Goal: Task Accomplishment & Management: Use online tool/utility

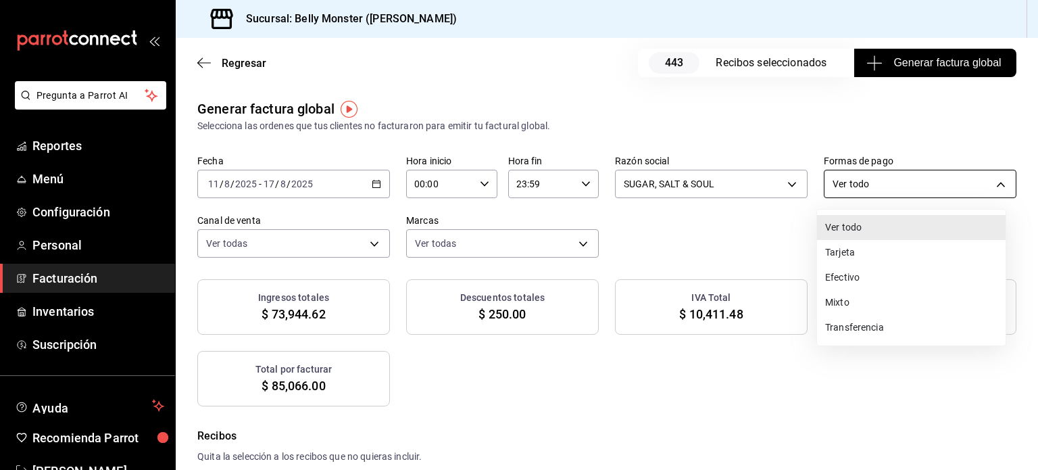
click at [990, 185] on body "Pregunta a Parrot AI Reportes Menú Configuración Personal Facturación Inventari…" at bounding box center [519, 235] width 1038 height 470
click at [843, 252] on li "Tarjeta" at bounding box center [911, 252] width 189 height 25
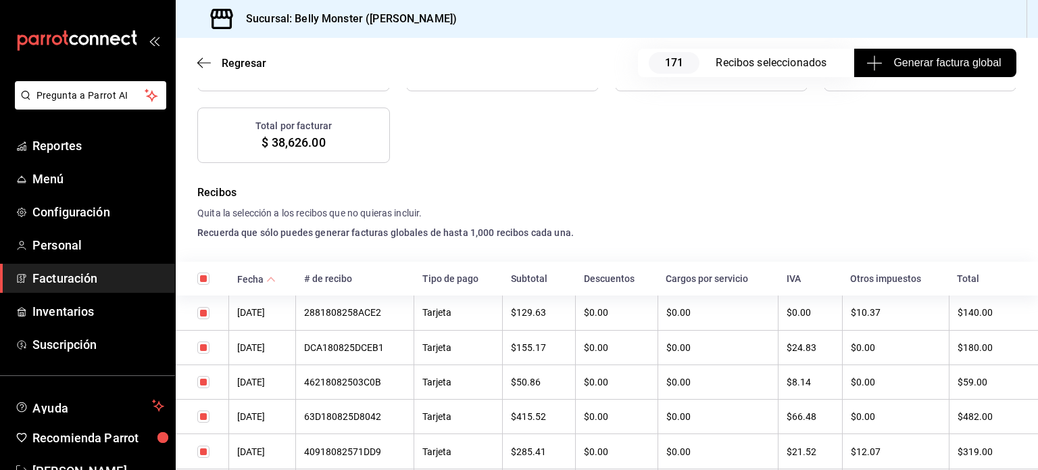
scroll to position [217, 0]
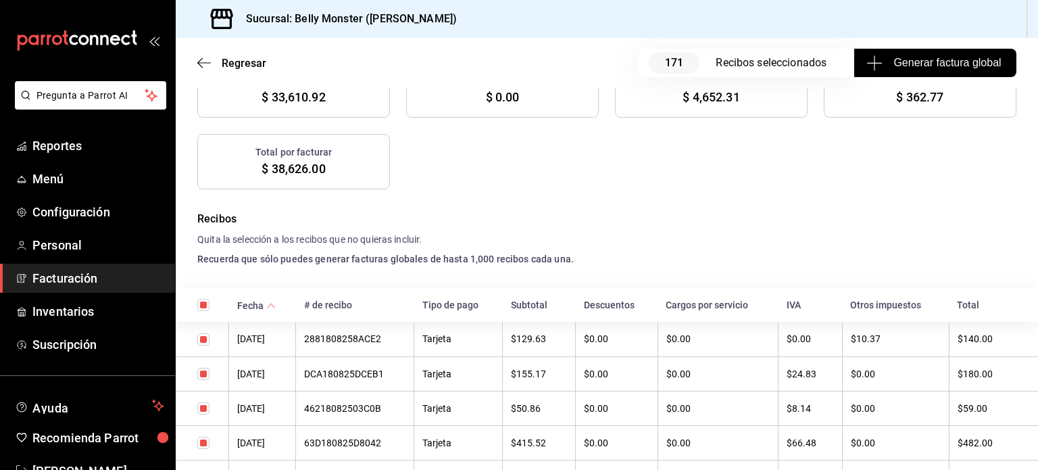
click at [610, 253] on h4 "Recuerda que sólo puedes generar facturas globales de hasta 1,000 recibos cada …" at bounding box center [606, 259] width 819 height 14
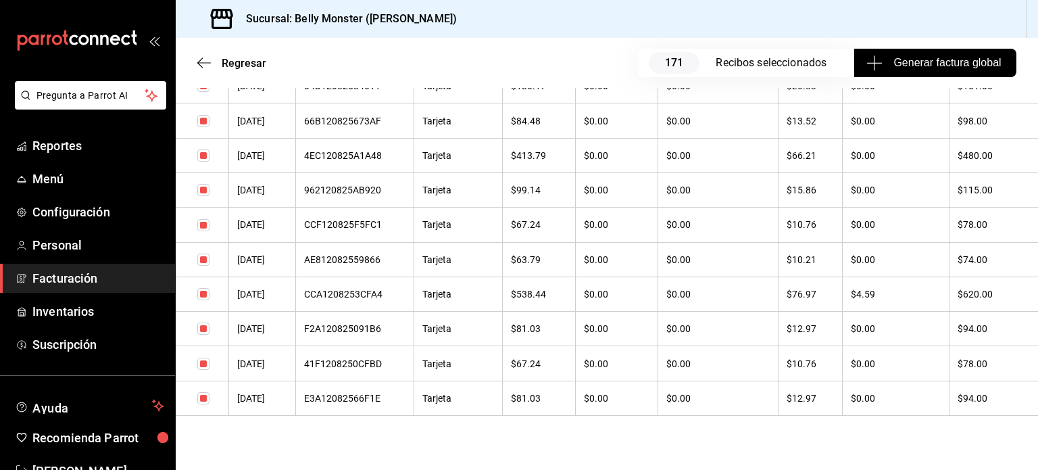
scroll to position [6120, 0]
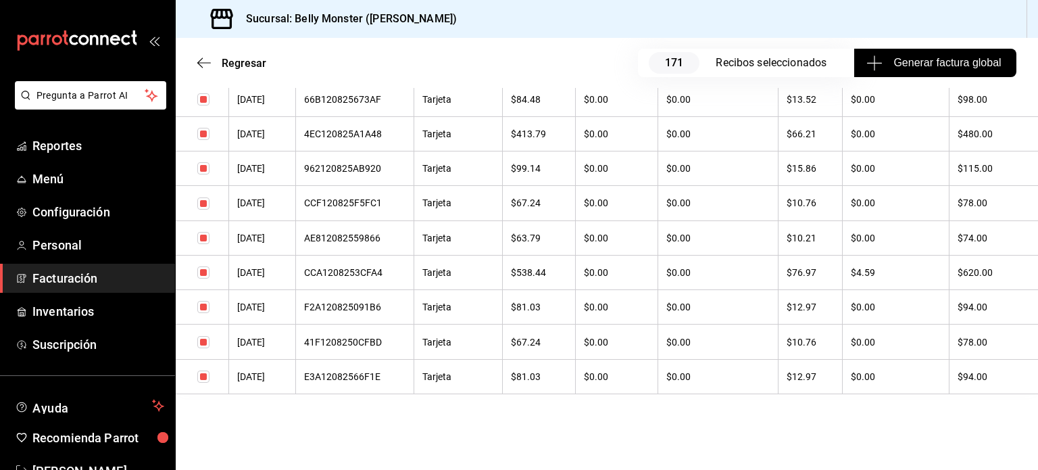
click at [341, 267] on div "CCA1208253CFA4" at bounding box center [354, 272] width 101 height 11
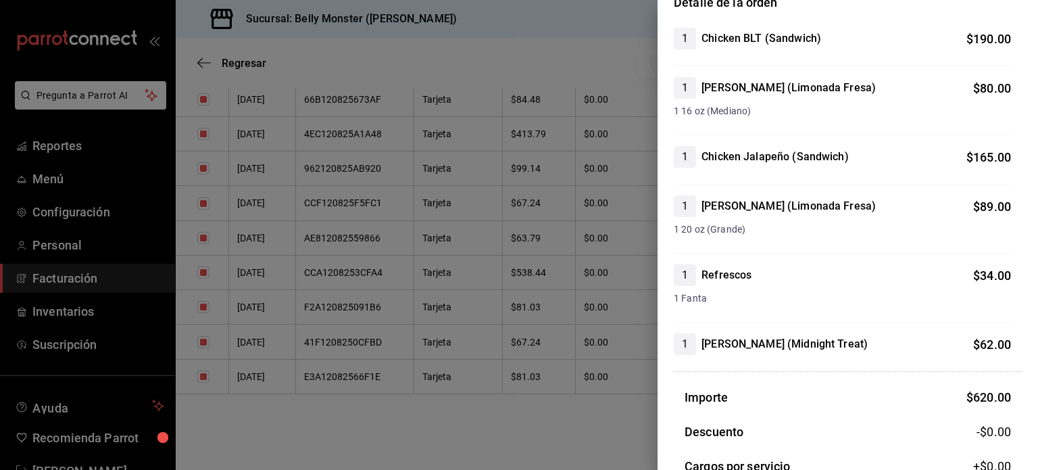
scroll to position [132, 0]
click at [382, 246] on div at bounding box center [519, 235] width 1038 height 470
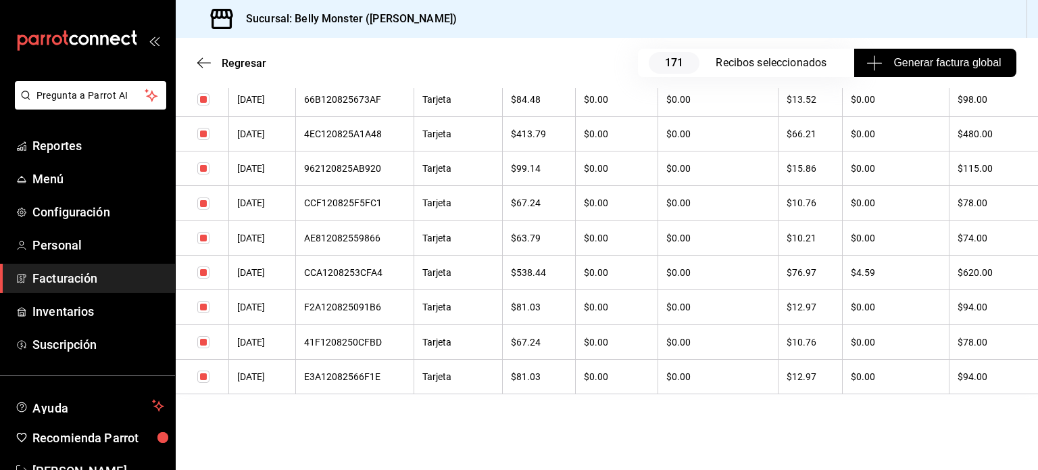
click at [514, 226] on th "$63.79" at bounding box center [539, 237] width 73 height 34
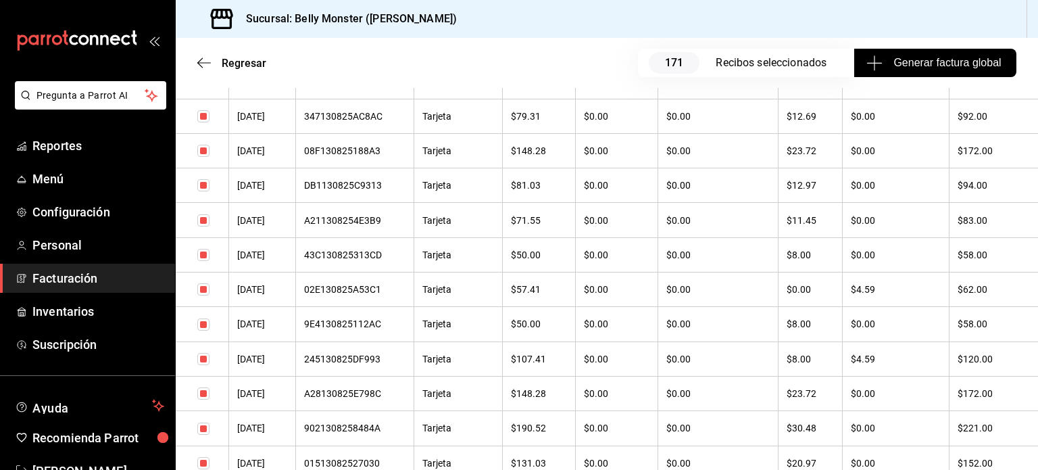
scroll to position [5579, 0]
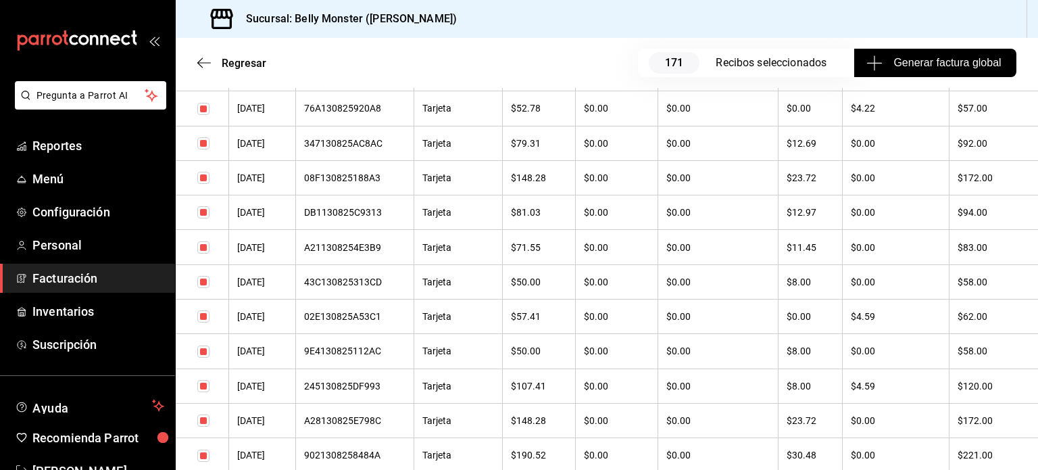
click at [369, 391] on div "245130825DF993" at bounding box center [354, 386] width 101 height 11
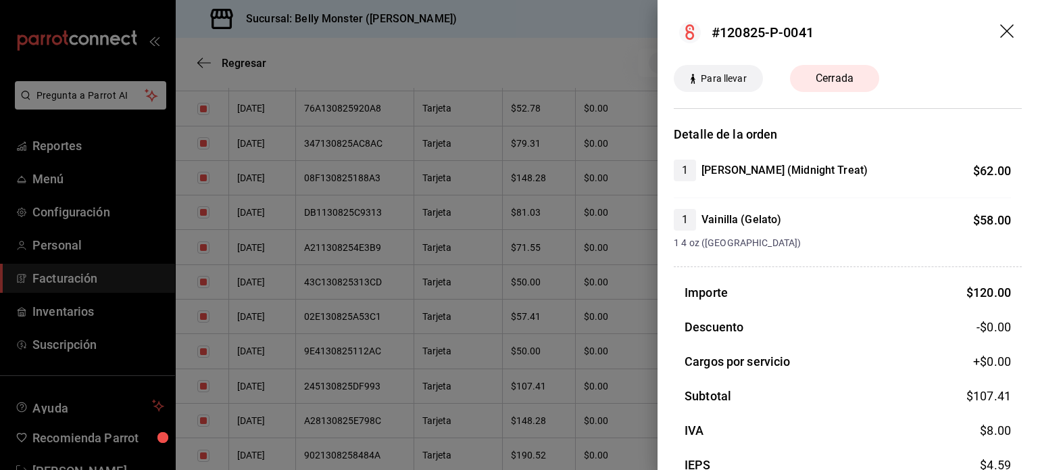
click at [547, 411] on div at bounding box center [519, 235] width 1038 height 470
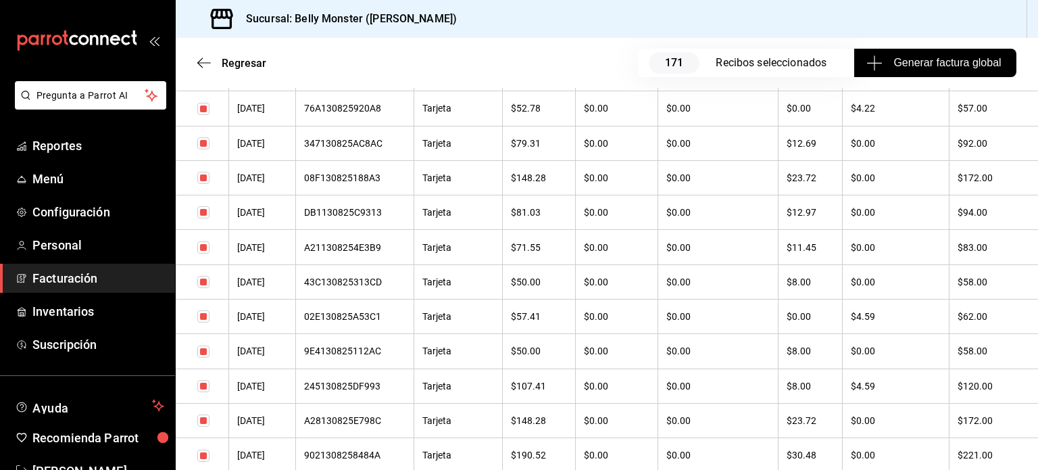
click at [547, 403] on th "$107.41" at bounding box center [539, 385] width 73 height 34
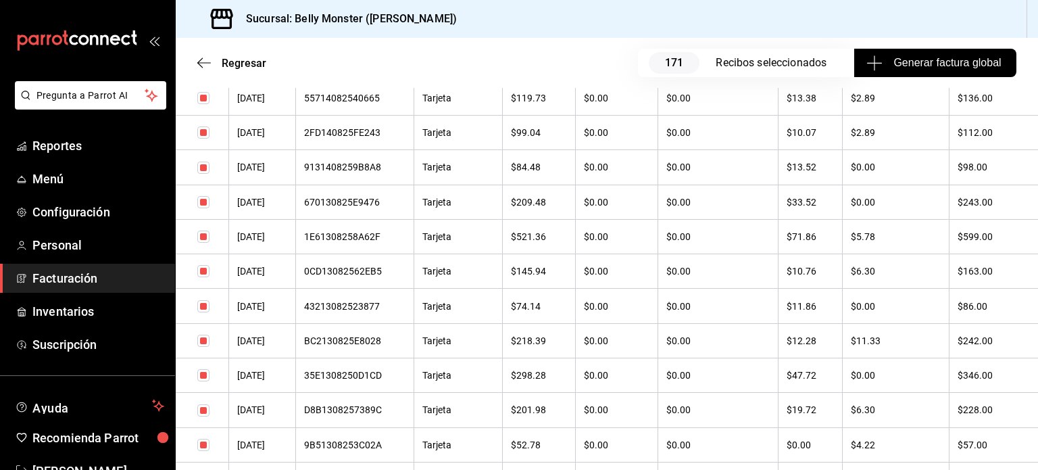
click at [389, 415] on div "D8B1308257389C" at bounding box center [354, 409] width 101 height 11
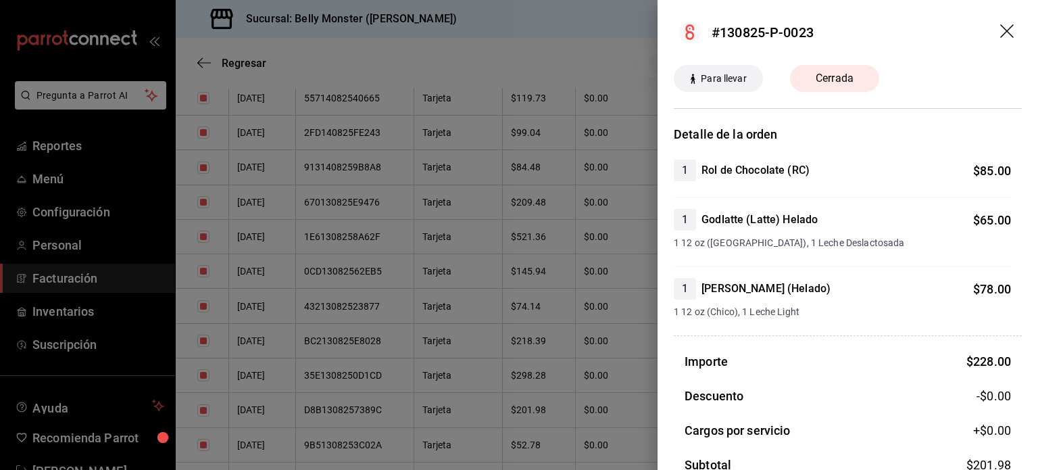
click at [389, 448] on div at bounding box center [519, 235] width 1038 height 470
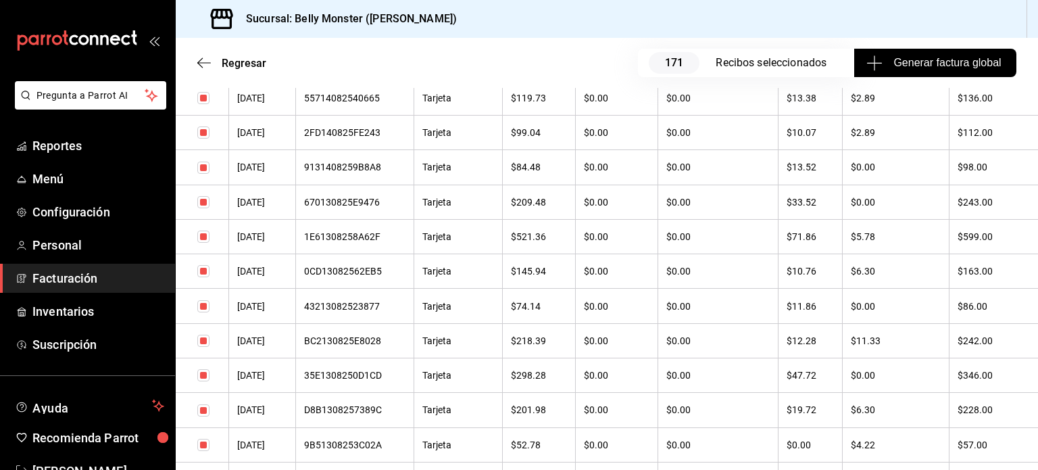
click at [370, 346] on div "BC2130825E8028" at bounding box center [354, 340] width 101 height 11
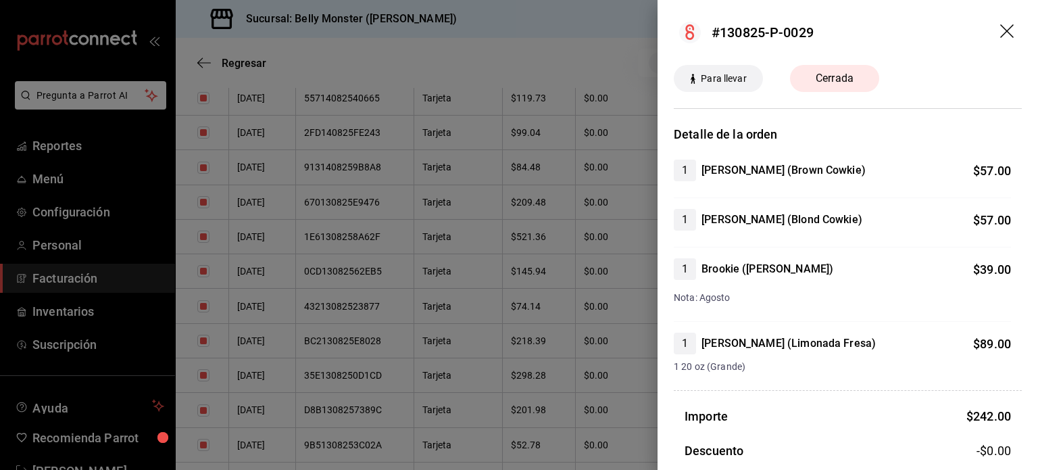
click at [354, 306] on div at bounding box center [519, 235] width 1038 height 470
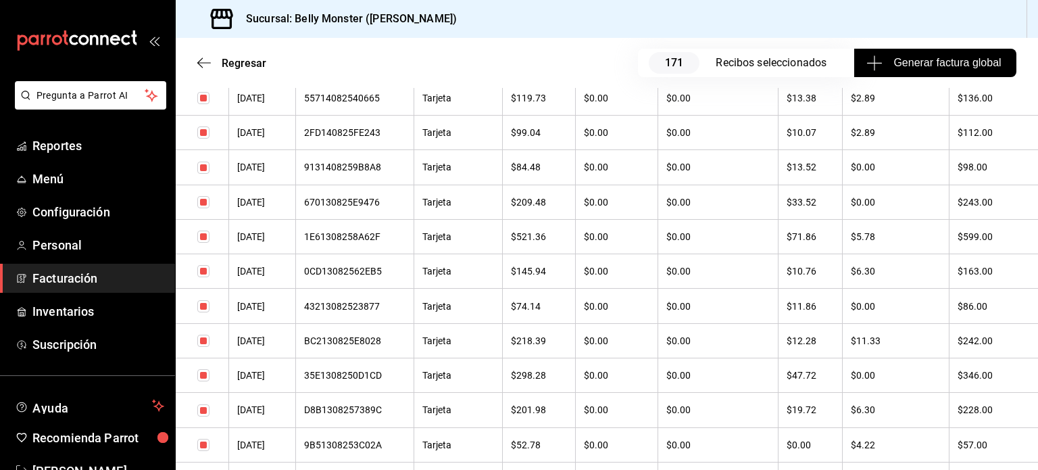
click at [354, 276] on div "0CD13082562EB5" at bounding box center [354, 271] width 101 height 11
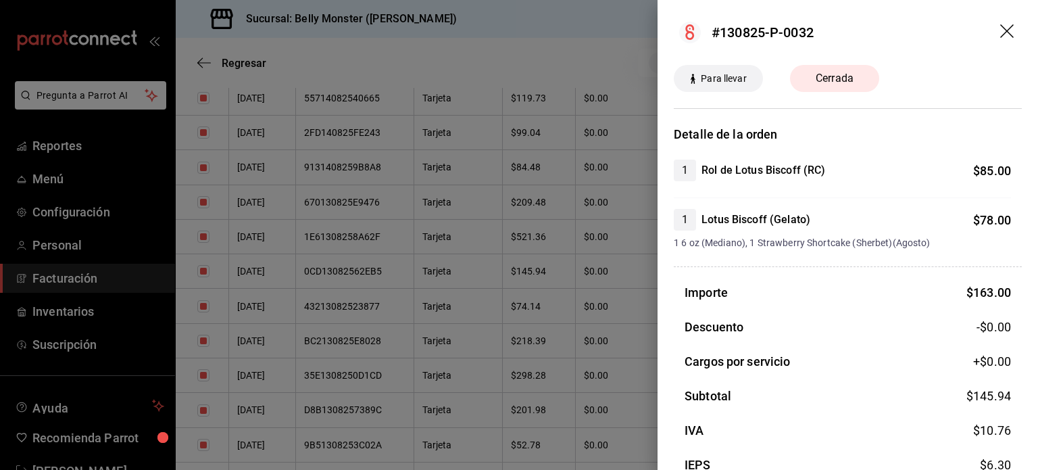
click at [379, 275] on div at bounding box center [519, 235] width 1038 height 470
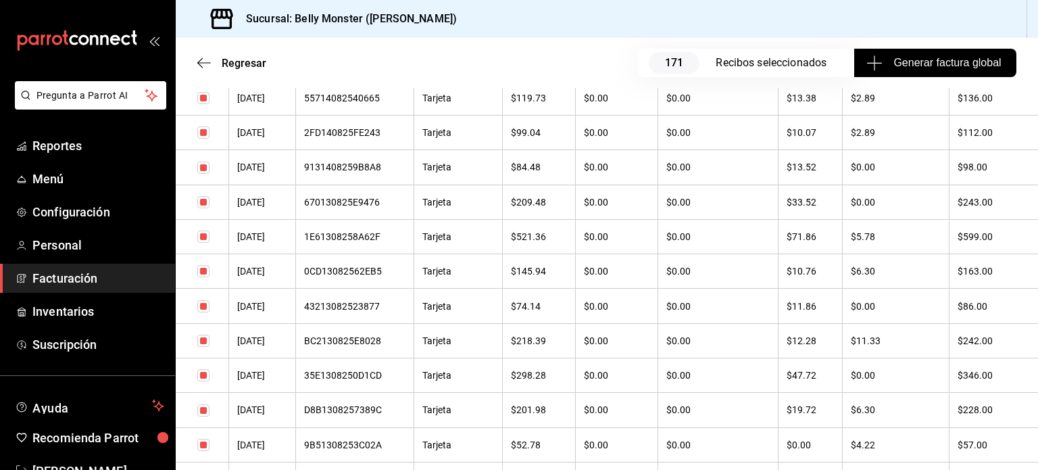
click at [379, 242] on div "1E61308258A62F" at bounding box center [354, 236] width 101 height 11
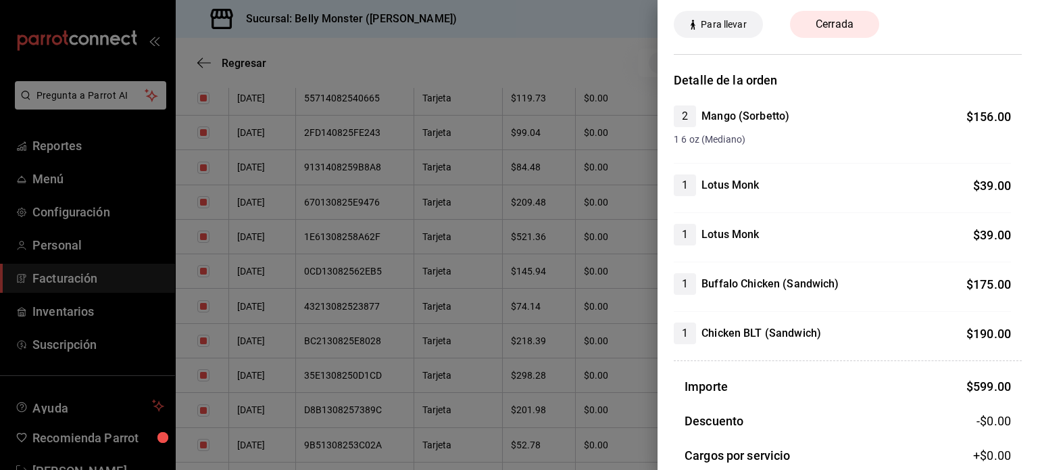
scroll to position [27, 0]
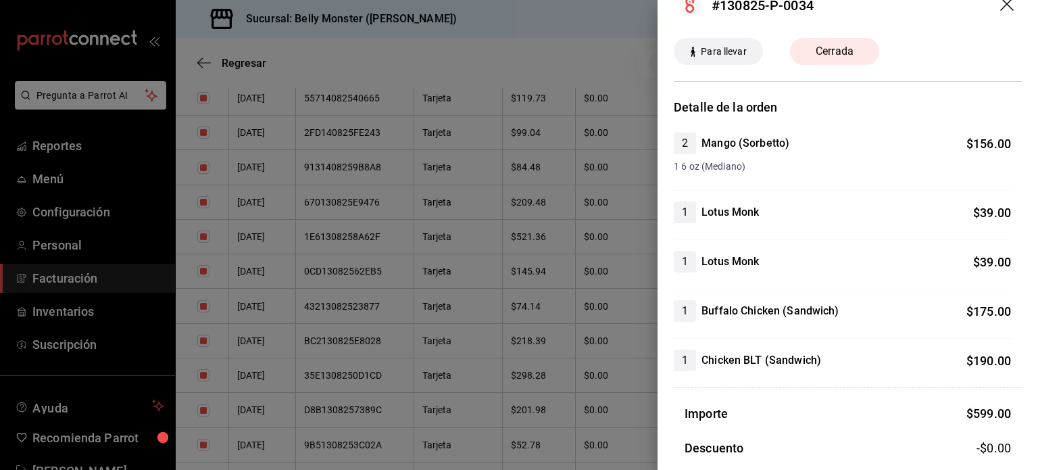
click at [541, 367] on div at bounding box center [519, 235] width 1038 height 470
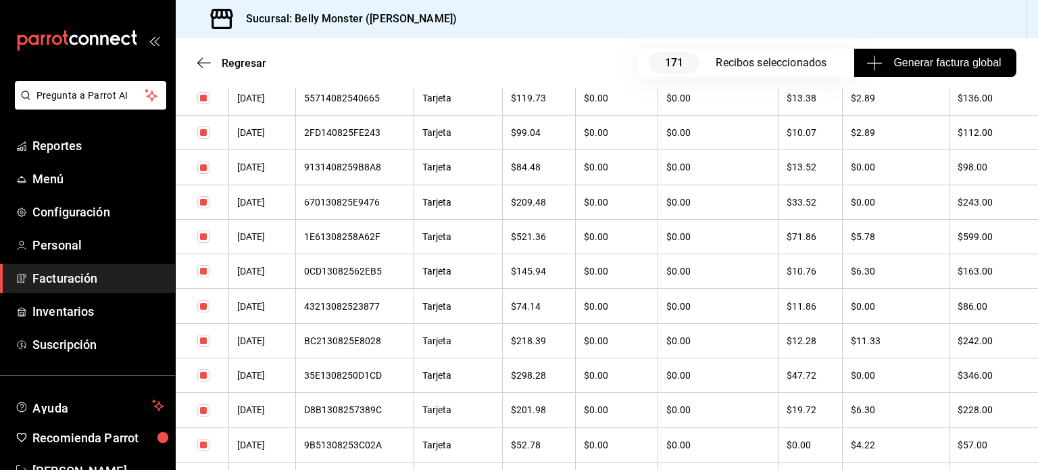
click at [541, 358] on th "$218.39" at bounding box center [539, 340] width 73 height 34
click at [373, 103] on div "55714082540665" at bounding box center [354, 98] width 101 height 11
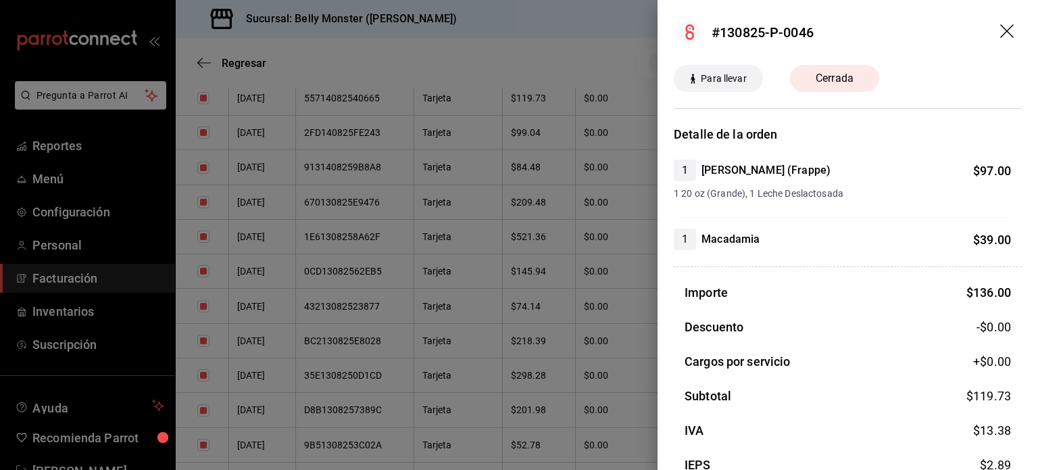
click at [346, 172] on div at bounding box center [519, 235] width 1038 height 470
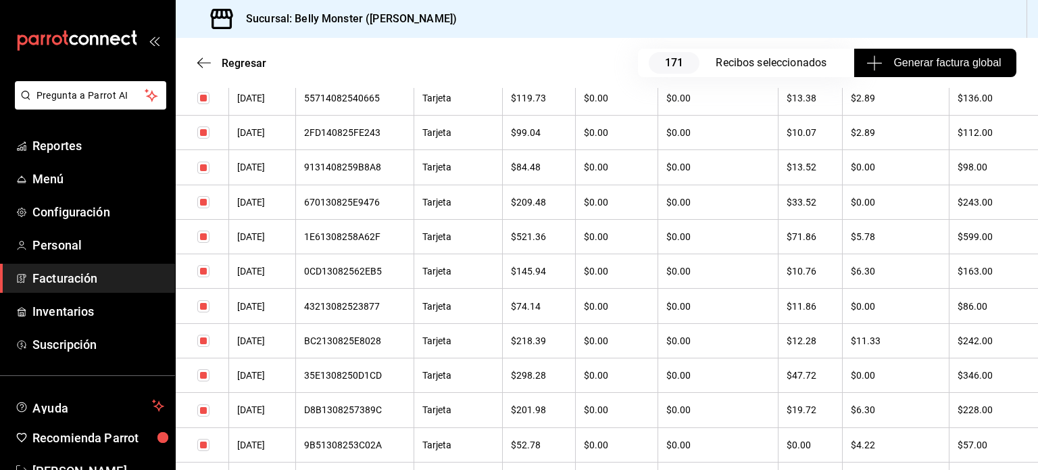
click at [346, 138] on div "2FD140825FE243" at bounding box center [354, 132] width 101 height 11
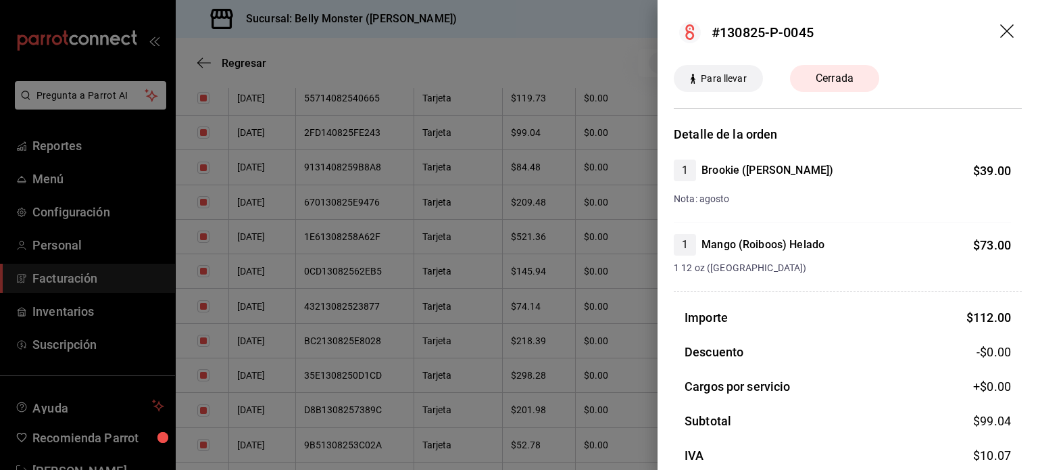
click at [363, 132] on div at bounding box center [519, 235] width 1038 height 470
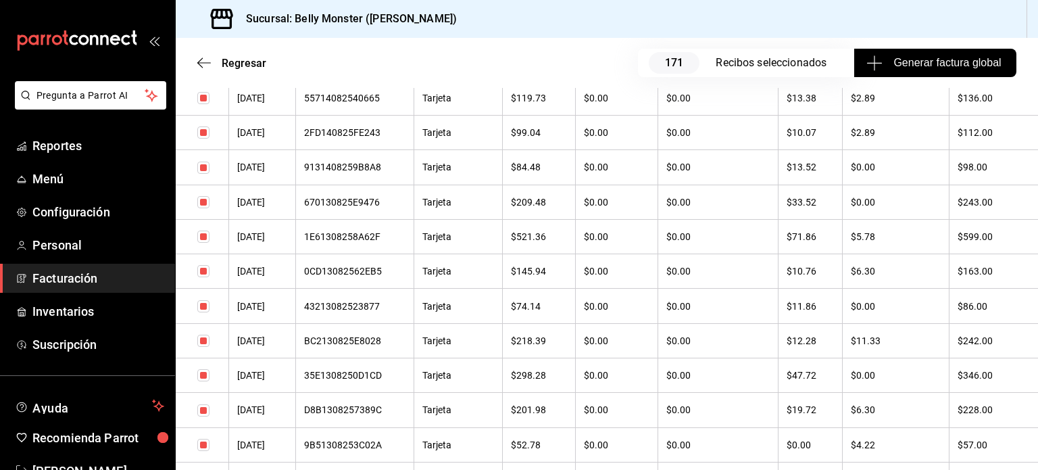
click at [363, 103] on div "55714082540665" at bounding box center [354, 98] width 101 height 11
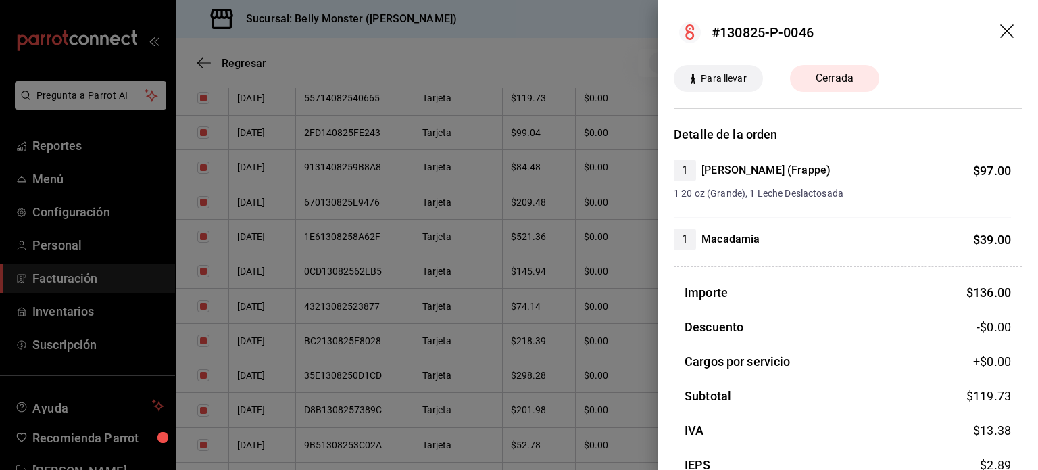
click at [373, 95] on div at bounding box center [519, 235] width 1038 height 470
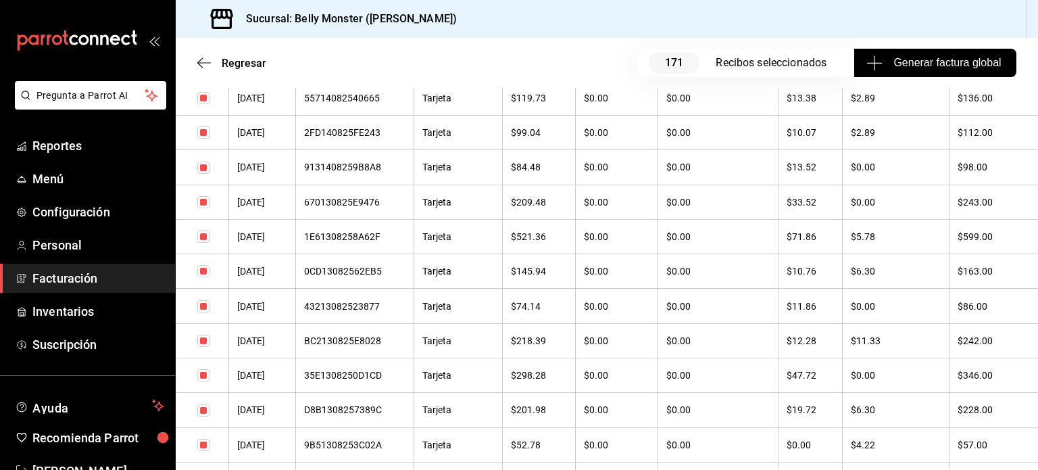
click at [373, 69] on div "63914082544465" at bounding box center [354, 63] width 101 height 11
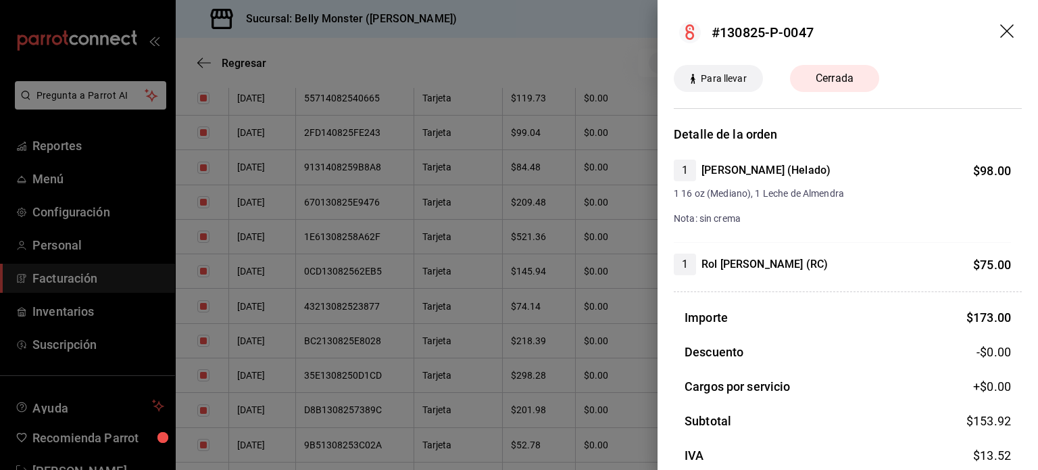
click at [598, 201] on div at bounding box center [519, 235] width 1038 height 470
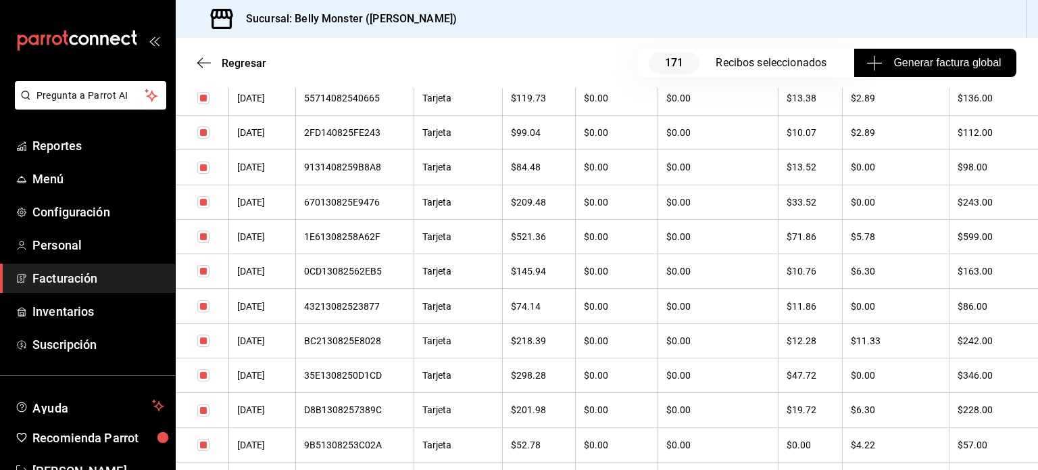
click at [597, 219] on th "$0.00" at bounding box center [617, 202] width 82 height 34
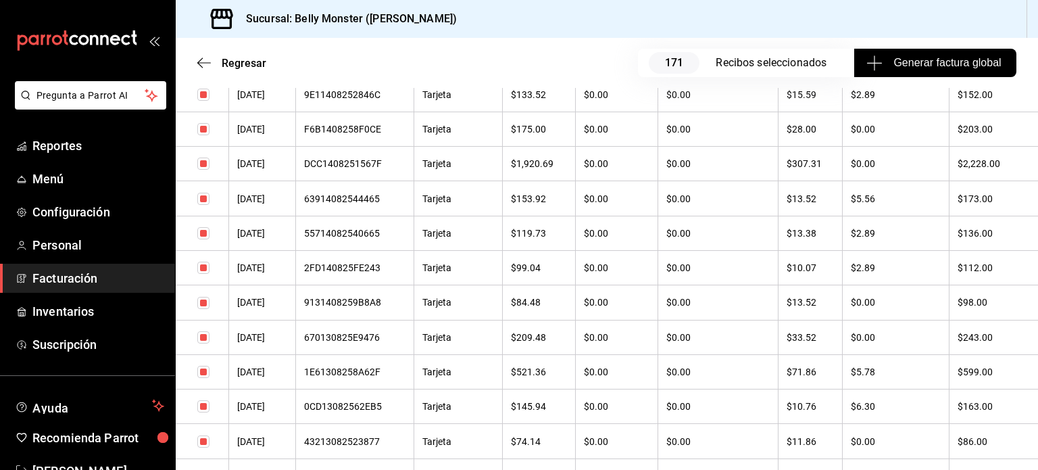
scroll to position [5012, 0]
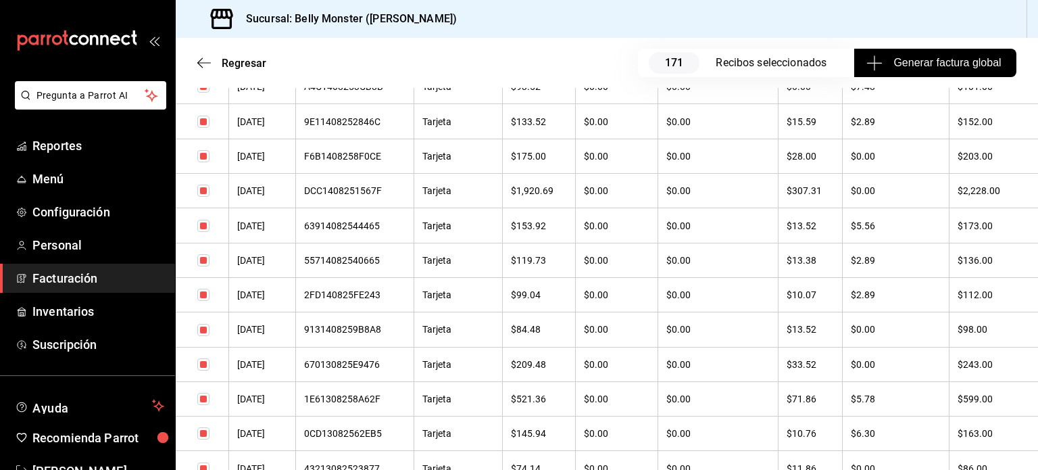
click at [668, 243] on th "$0.00" at bounding box center [718, 225] width 121 height 34
click at [608, 243] on th "$0.00" at bounding box center [617, 225] width 82 height 34
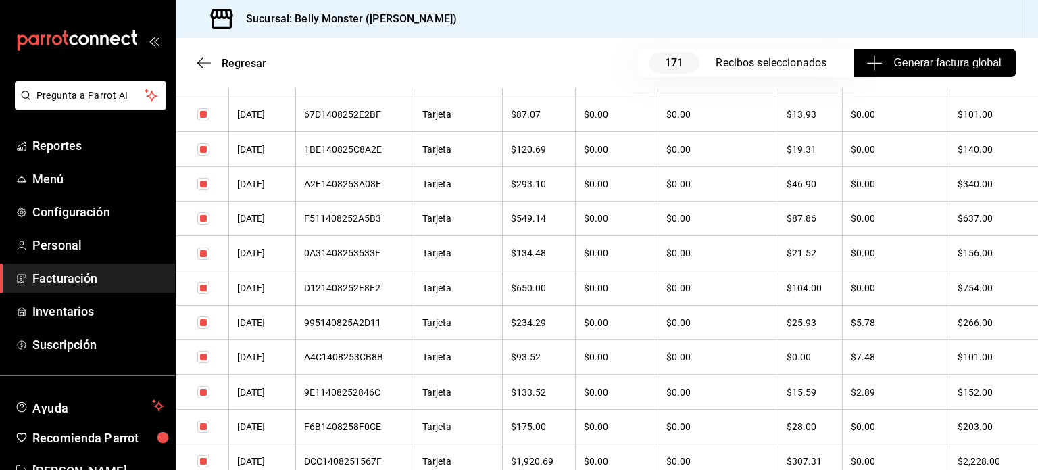
scroll to position [4714, 0]
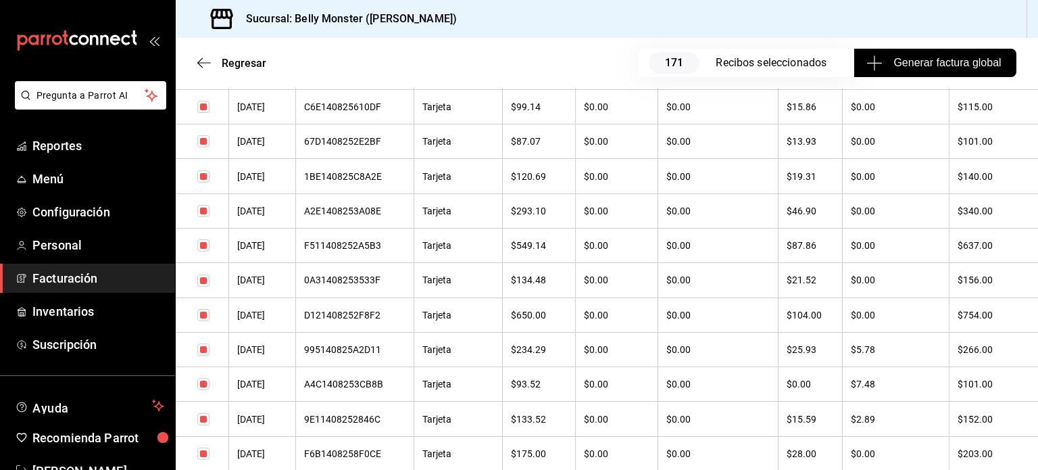
click at [356, 425] on div "9E11408252846C" at bounding box center [354, 419] width 101 height 11
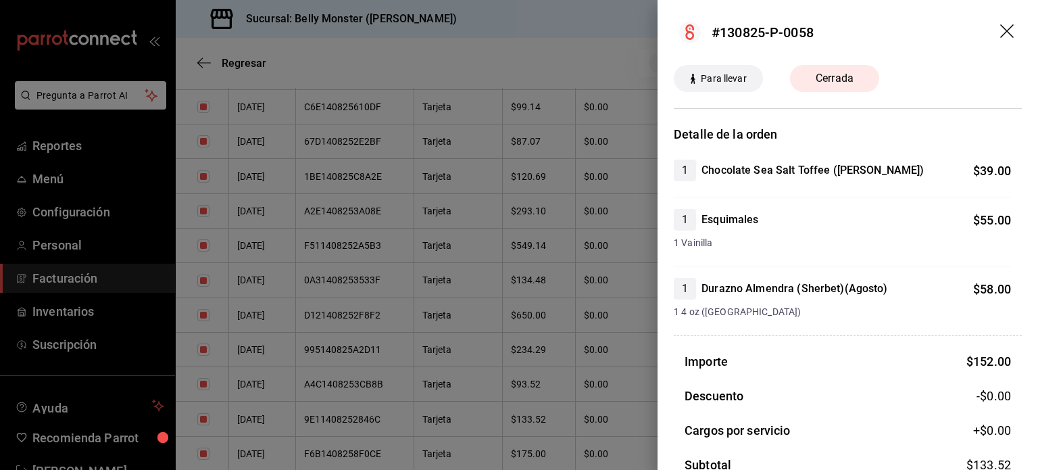
click at [360, 381] on div at bounding box center [519, 235] width 1038 height 470
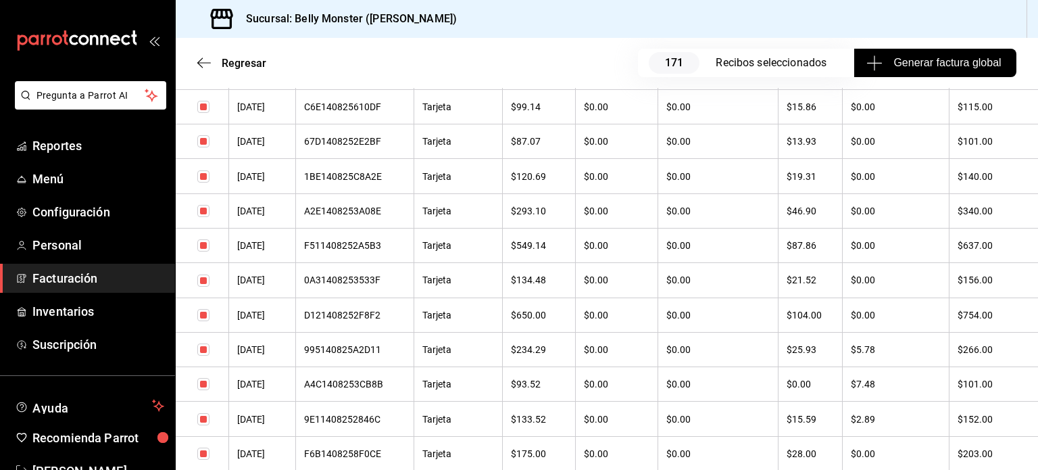
click at [360, 355] on div "995140825A2D11" at bounding box center [354, 349] width 101 height 11
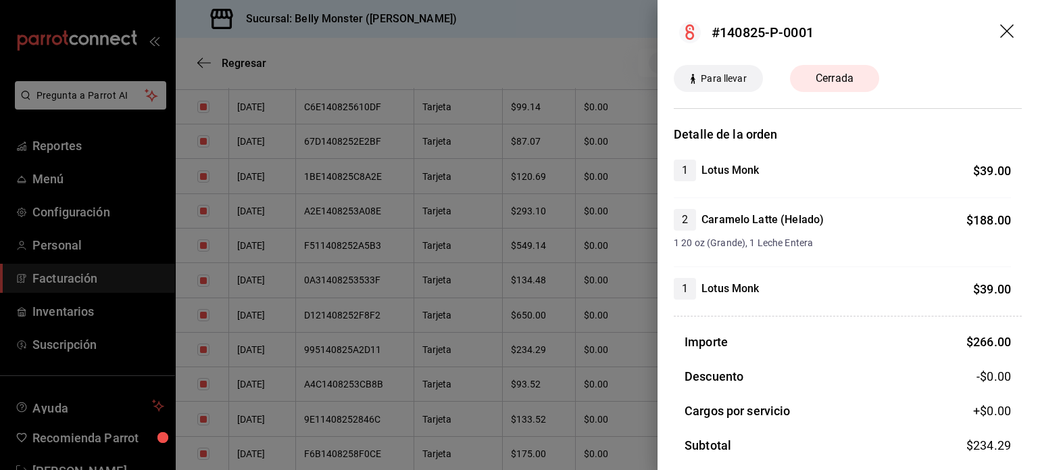
click at [360, 381] on div at bounding box center [519, 235] width 1038 height 470
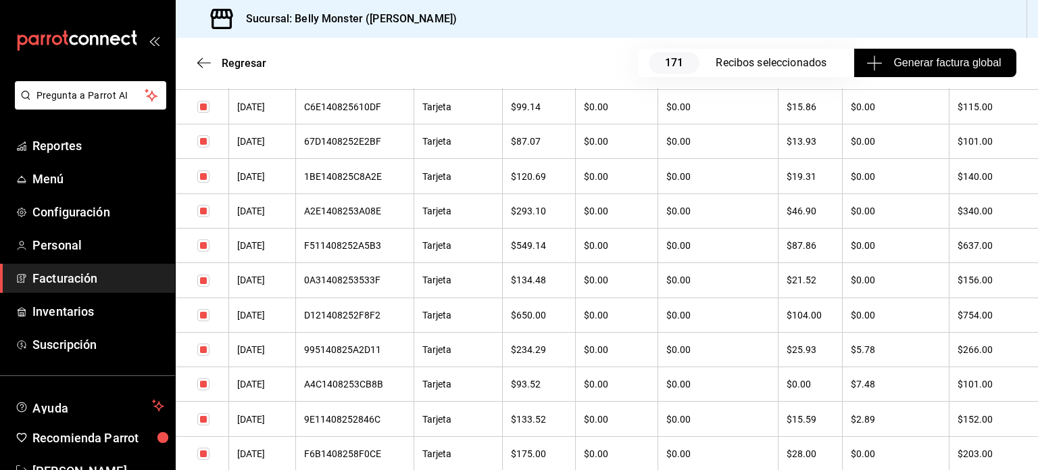
click at [650, 366] on th "$0.00" at bounding box center [617, 349] width 82 height 34
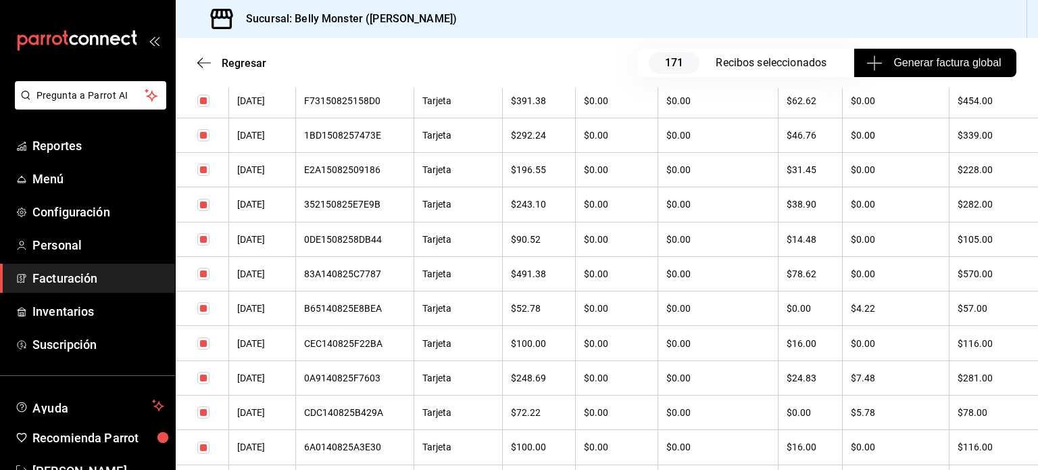
scroll to position [4173, 0]
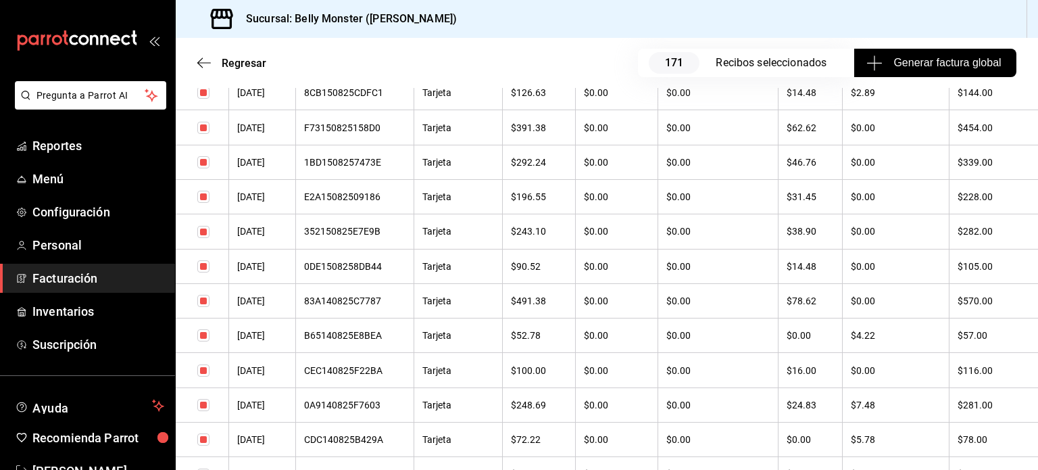
click at [370, 410] on div "0A9140825F7603" at bounding box center [354, 404] width 101 height 11
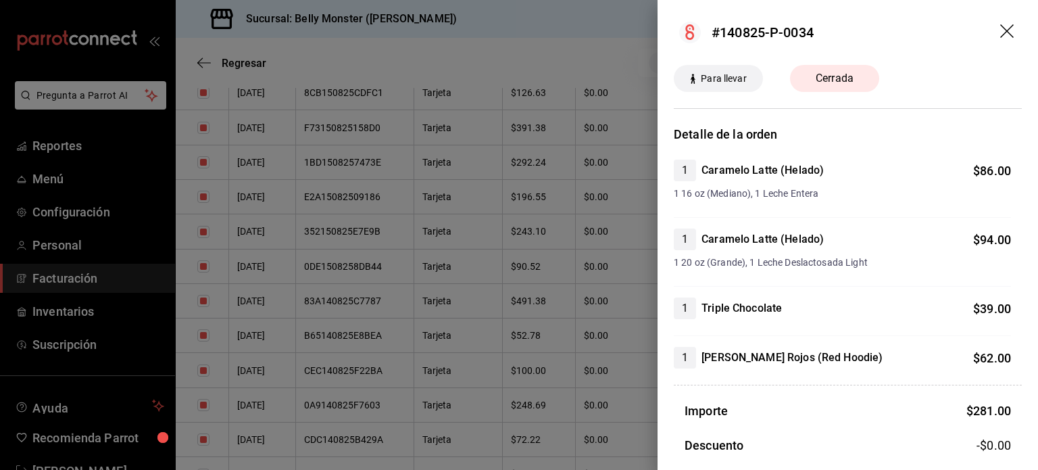
click at [543, 410] on div at bounding box center [519, 235] width 1038 height 470
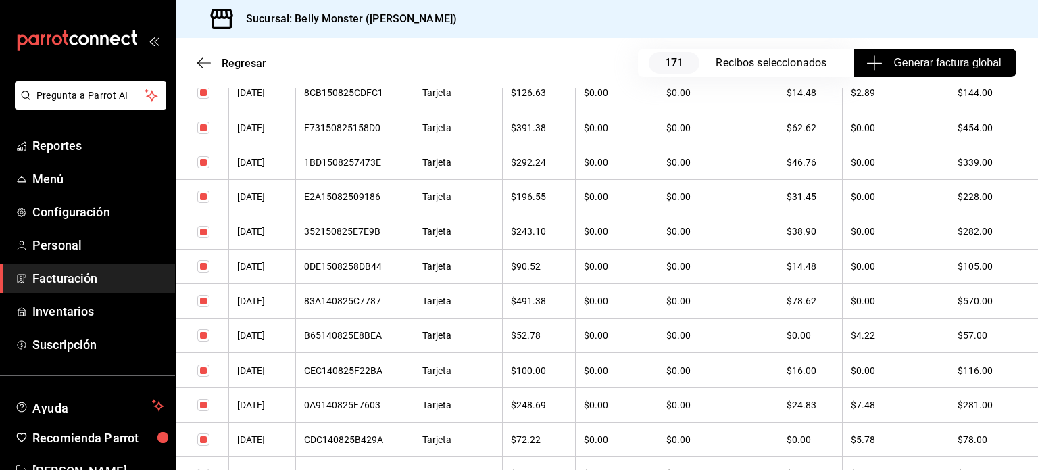
click at [610, 318] on th "$0.00" at bounding box center [617, 300] width 82 height 34
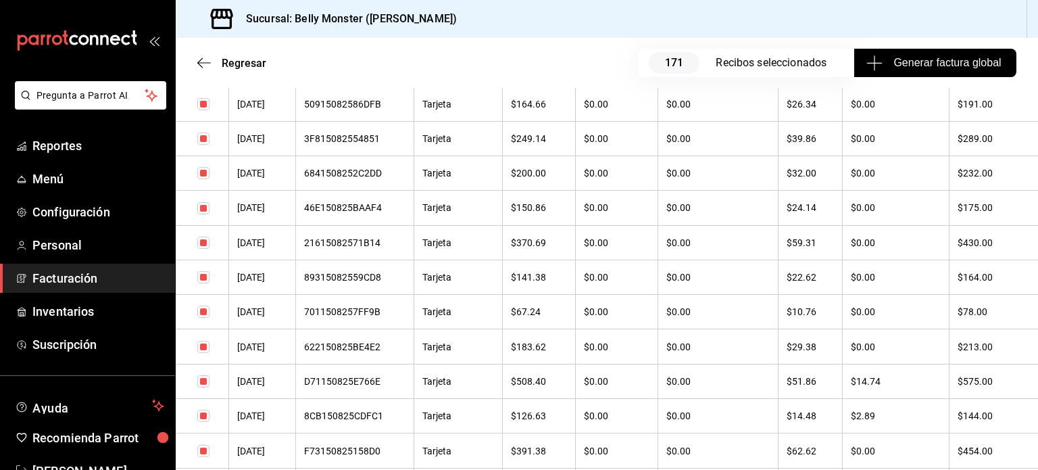
scroll to position [3849, 0]
click at [375, 422] on div "8CB150825CDFC1" at bounding box center [354, 417] width 101 height 11
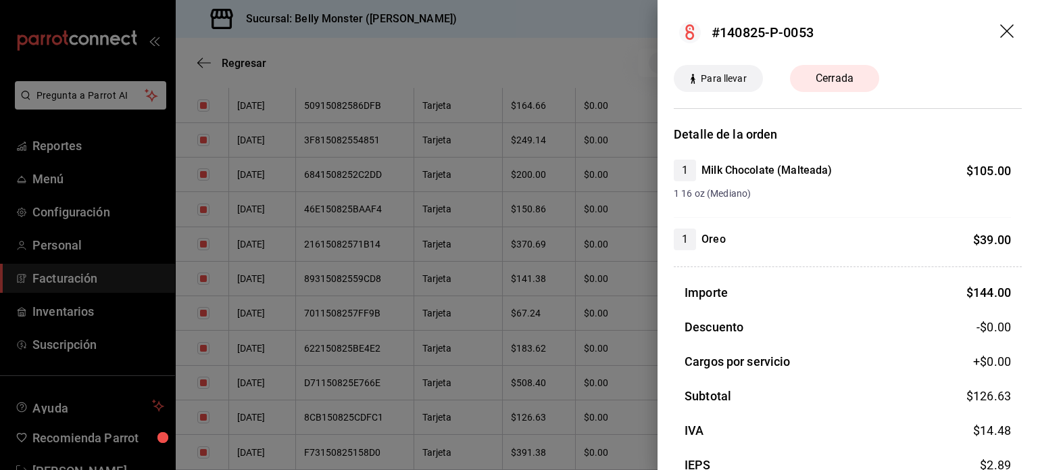
click at [370, 405] on div at bounding box center [519, 235] width 1038 height 470
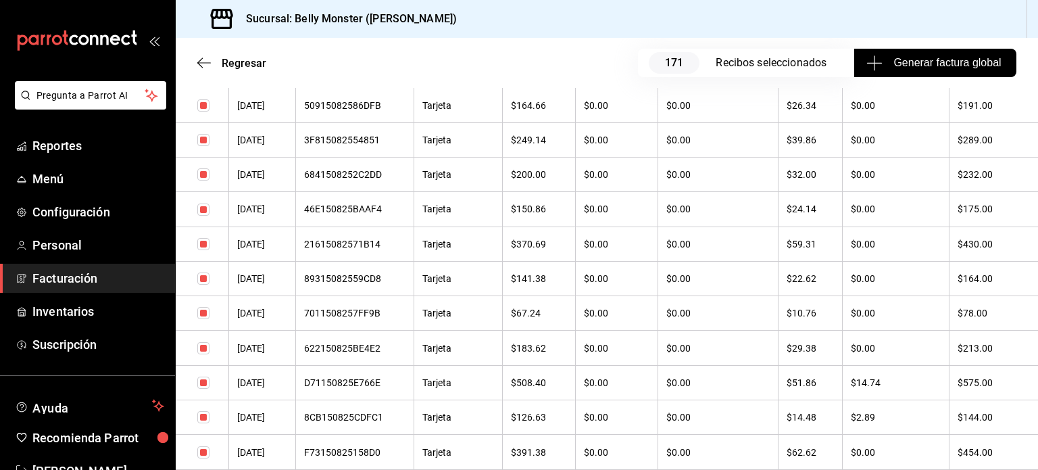
click at [370, 388] on div "D71150825E766E" at bounding box center [354, 382] width 101 height 11
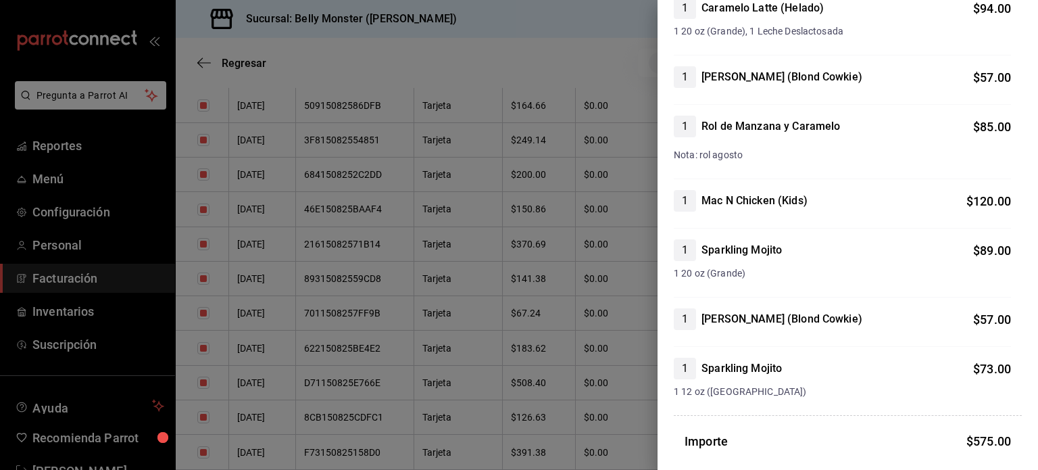
scroll to position [189, 0]
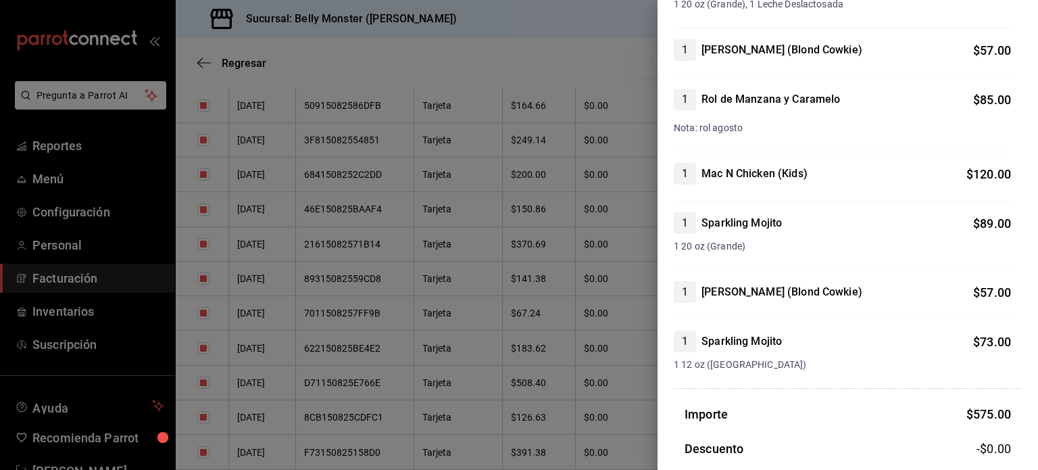
click at [553, 416] on div at bounding box center [519, 235] width 1038 height 470
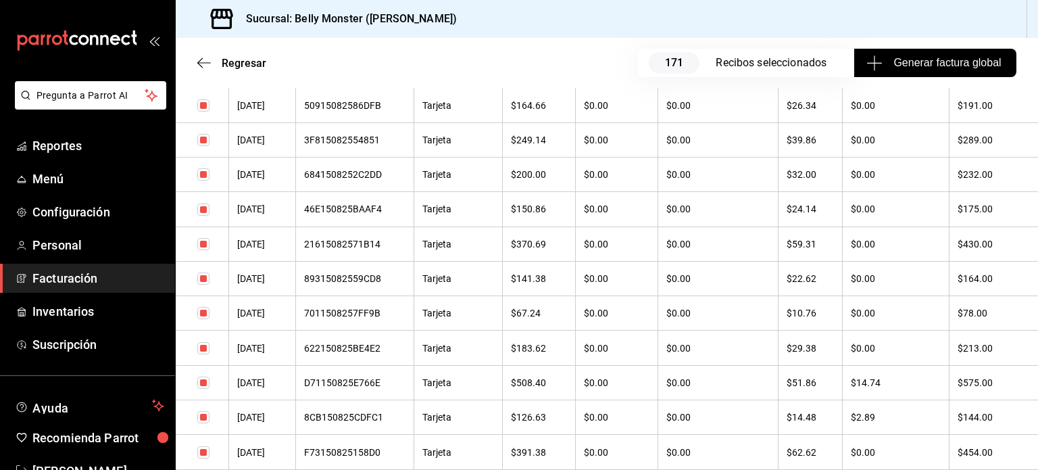
click at [614, 326] on th "$0.00" at bounding box center [617, 313] width 82 height 34
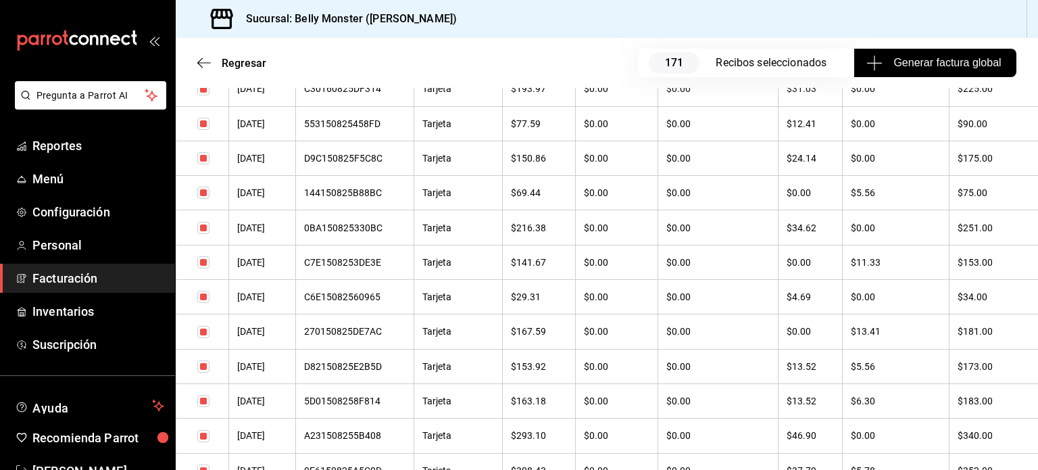
scroll to position [3362, 0]
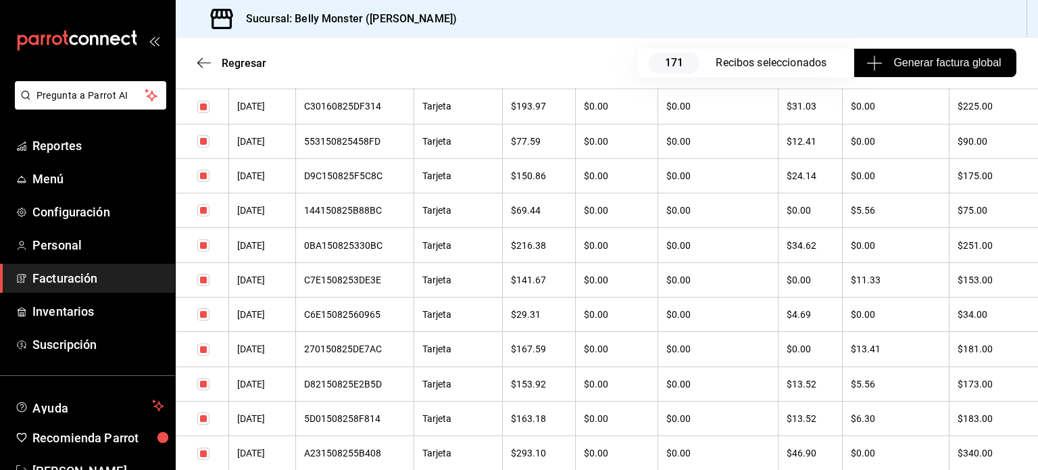
click at [368, 424] on div "5D01508258F814" at bounding box center [354, 418] width 101 height 11
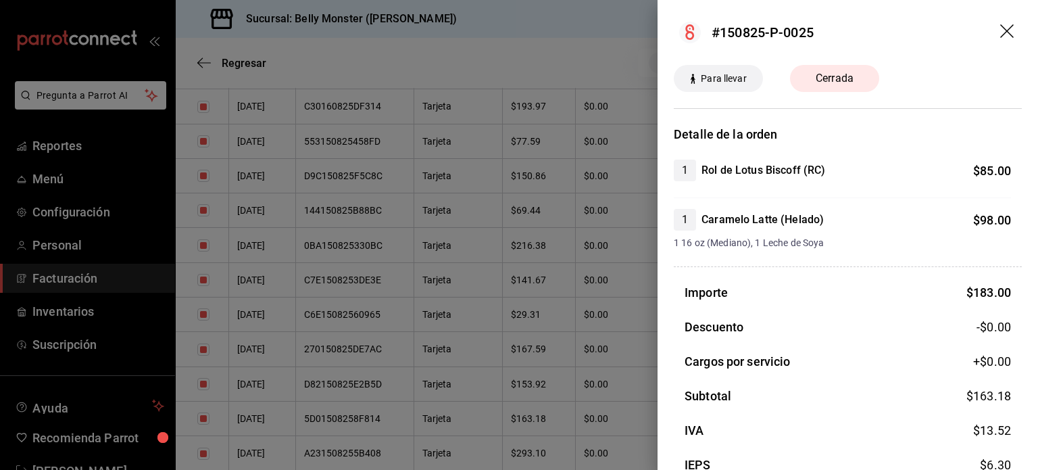
click at [544, 399] on div at bounding box center [519, 235] width 1038 height 470
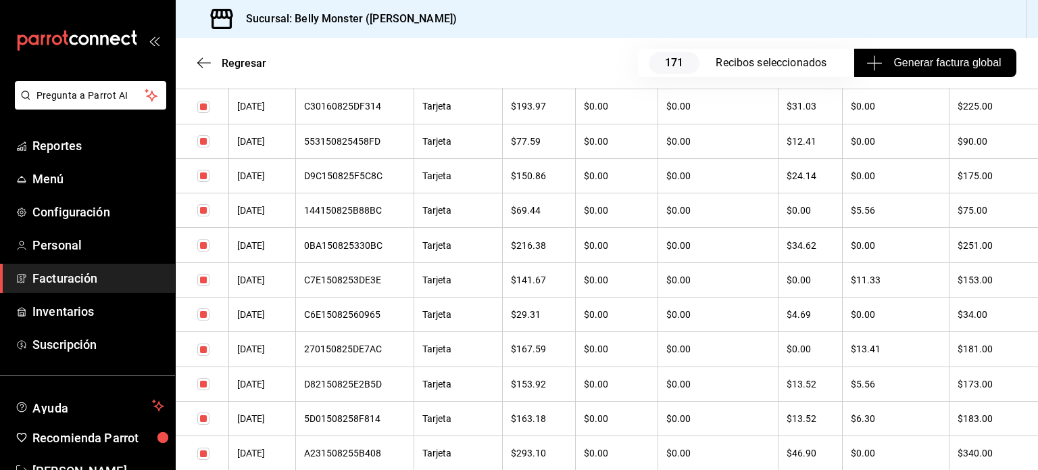
click at [560, 366] on th "$167.59" at bounding box center [539, 349] width 73 height 34
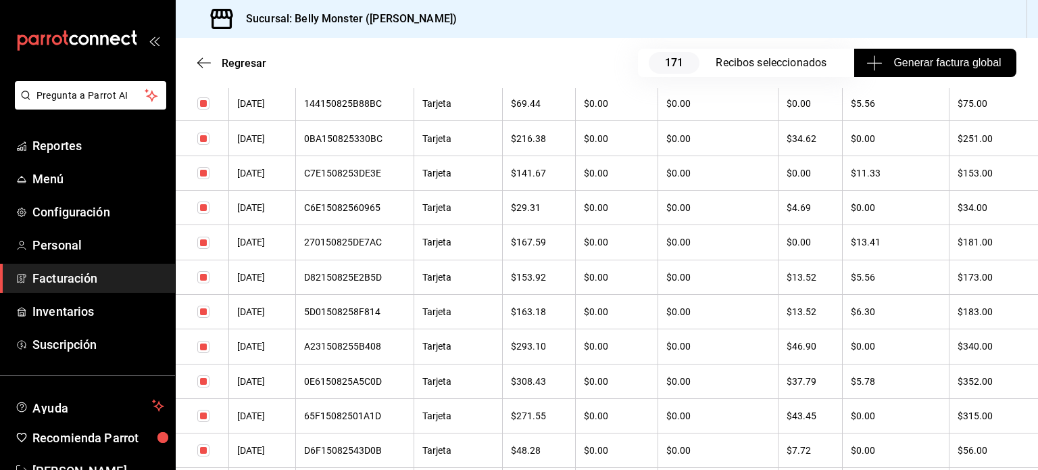
scroll to position [3470, 0]
click at [377, 385] on div "0E6150825A5C0D" at bounding box center [354, 379] width 101 height 11
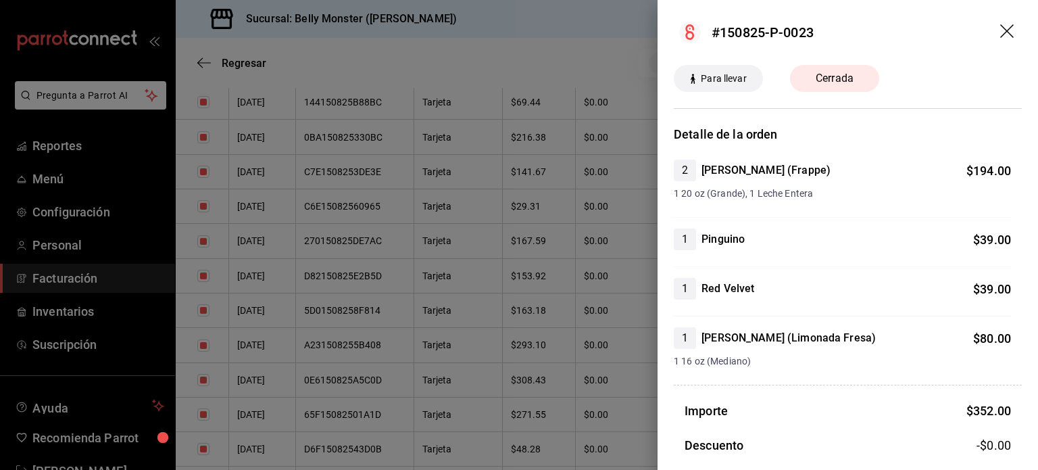
click at [362, 334] on div at bounding box center [519, 235] width 1038 height 470
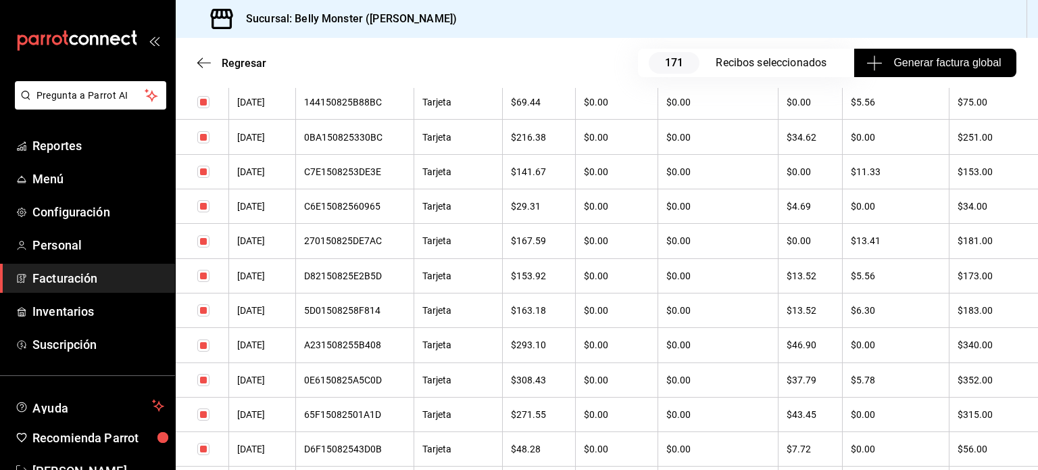
click at [362, 316] on div "5D01508258F814" at bounding box center [354, 310] width 101 height 11
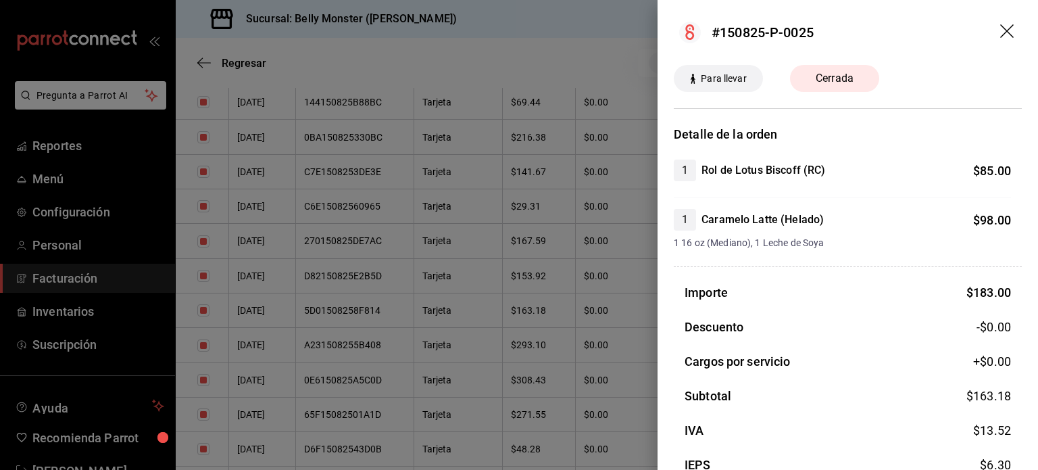
click at [342, 301] on div at bounding box center [519, 235] width 1038 height 470
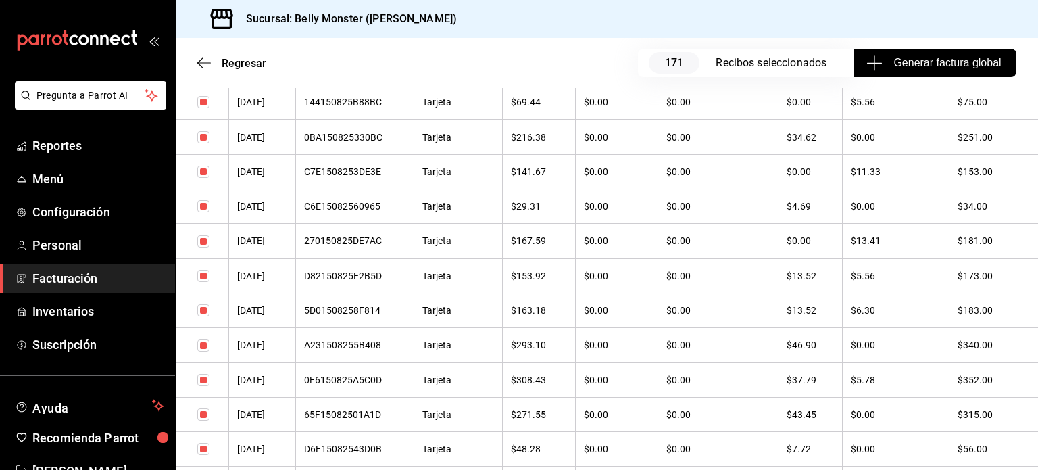
click at [342, 281] on div "D82150825E2B5D" at bounding box center [354, 275] width 101 height 11
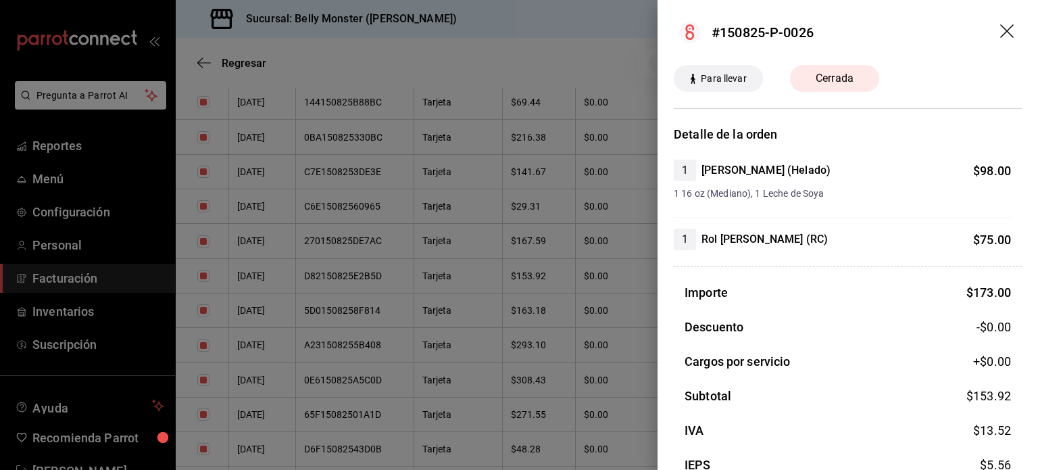
click at [362, 297] on div at bounding box center [519, 235] width 1038 height 470
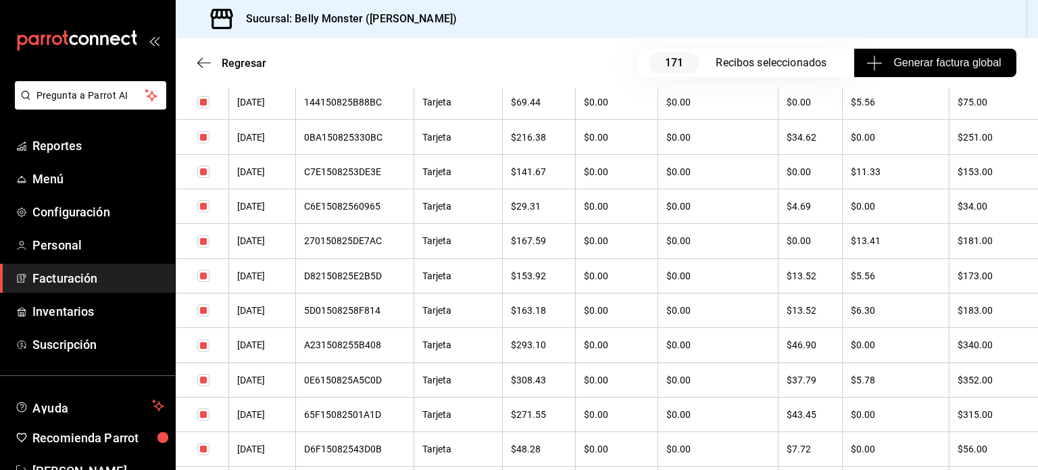
click at [565, 395] on th "$308.43" at bounding box center [539, 379] width 73 height 34
click at [535, 362] on th "$293.10" at bounding box center [539, 345] width 73 height 34
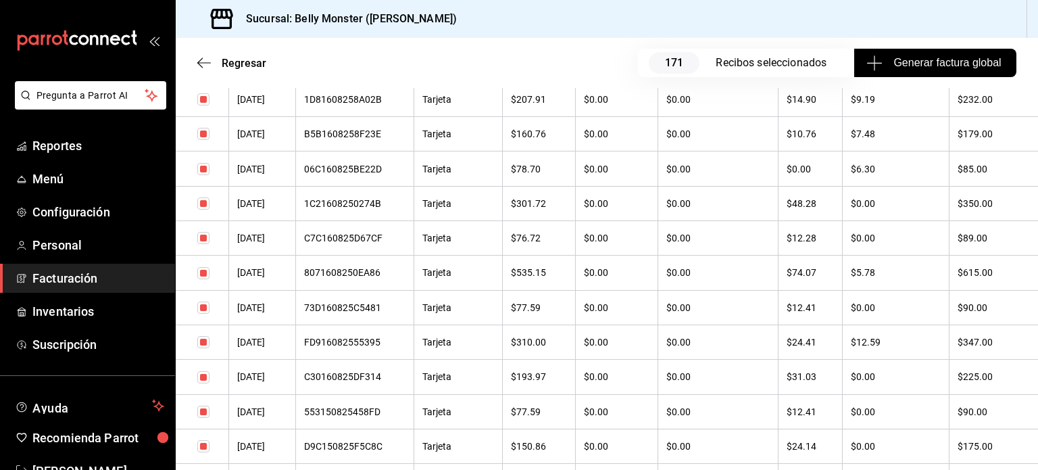
scroll to position [3065, 0]
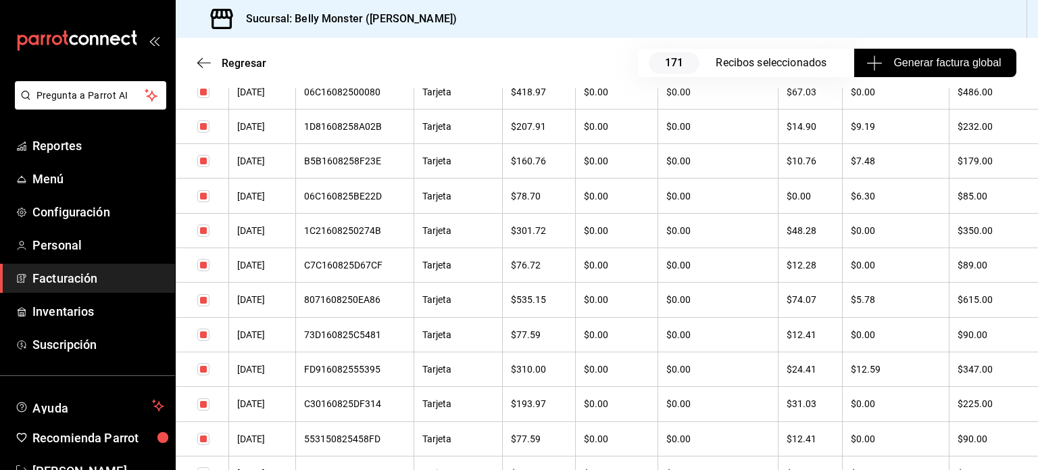
click at [357, 374] on div "FD916082555395" at bounding box center [354, 369] width 101 height 11
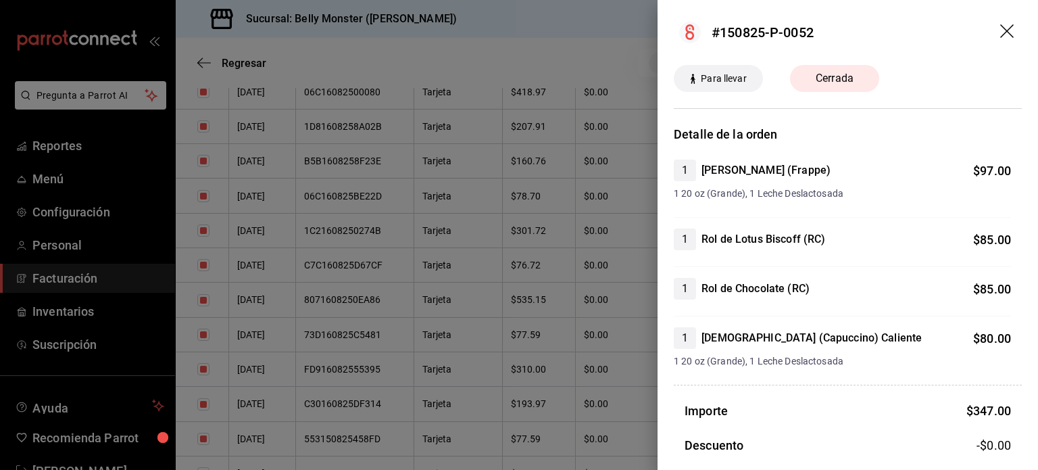
click at [377, 320] on div at bounding box center [519, 235] width 1038 height 470
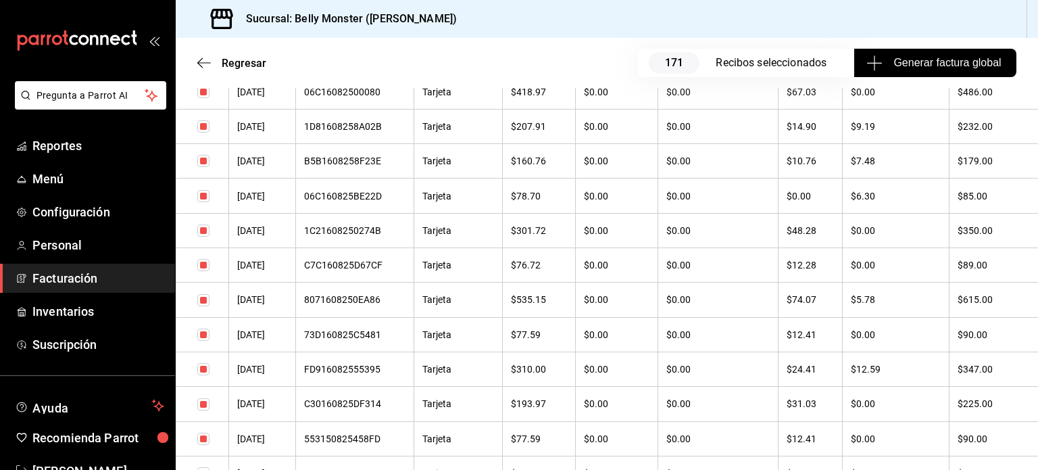
click at [377, 305] on div "8071608250EA86" at bounding box center [354, 299] width 101 height 11
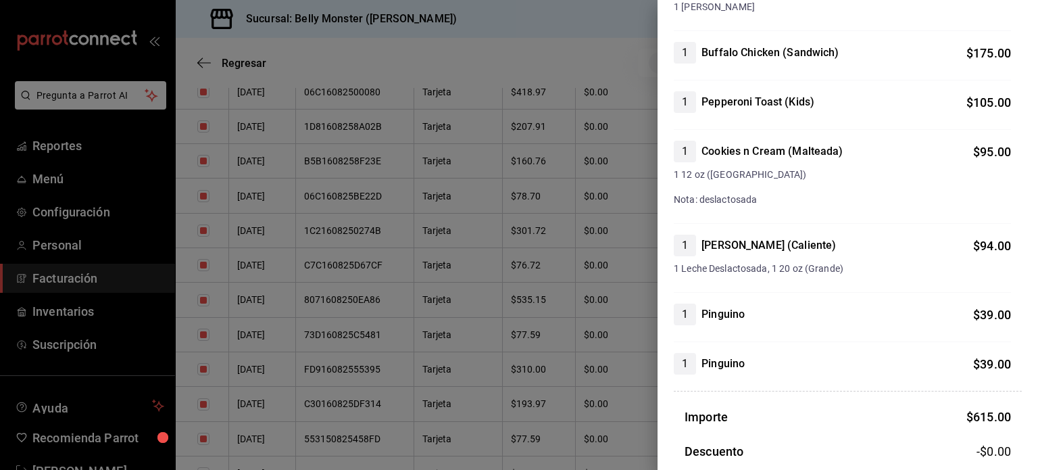
scroll to position [189, 0]
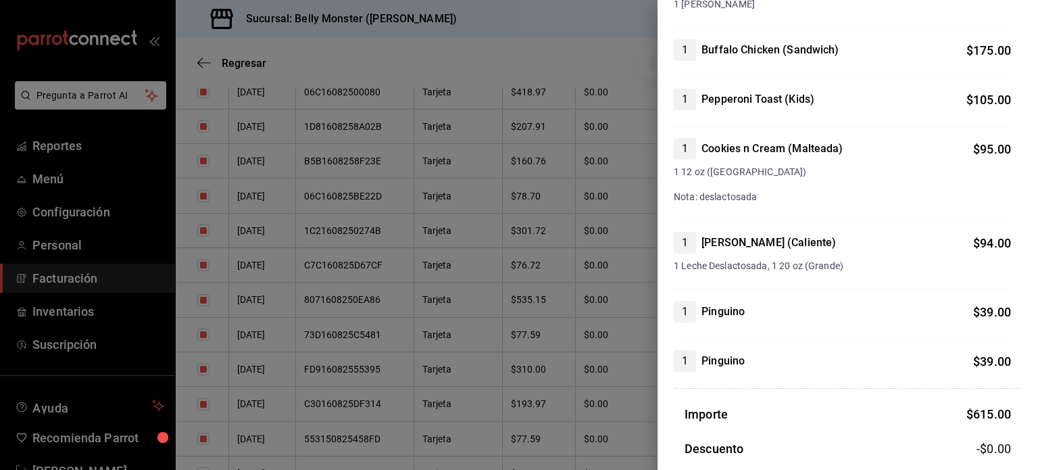
click at [575, 385] on div at bounding box center [519, 235] width 1038 height 470
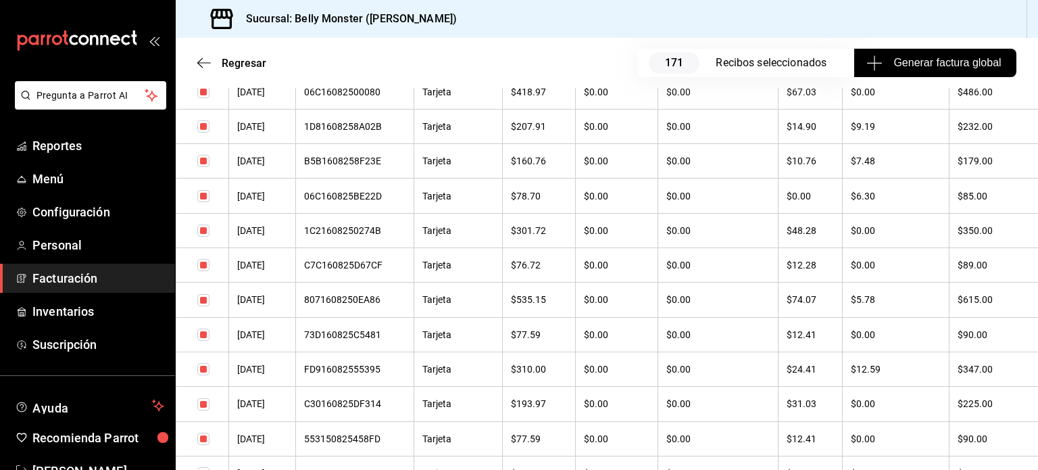
click at [360, 166] on div "B5B1608258F23E" at bounding box center [354, 160] width 101 height 11
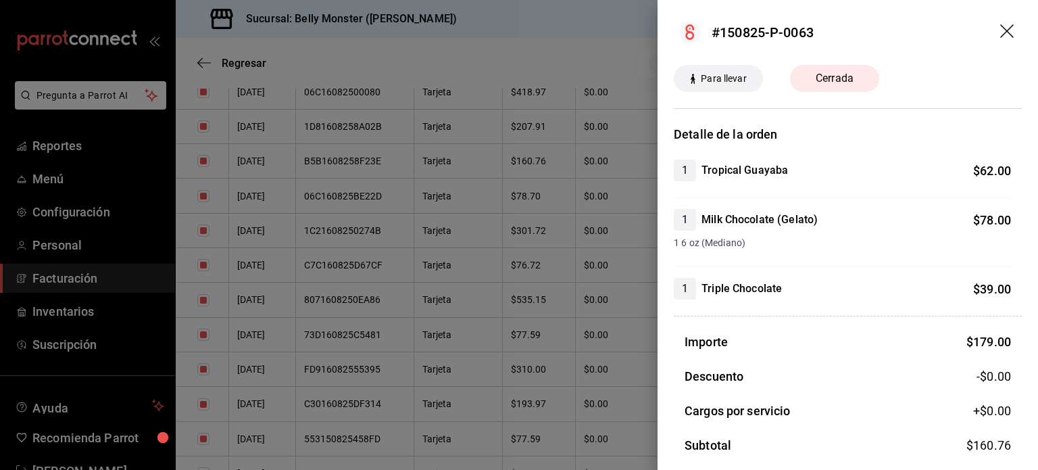
click at [388, 146] on div at bounding box center [519, 235] width 1038 height 470
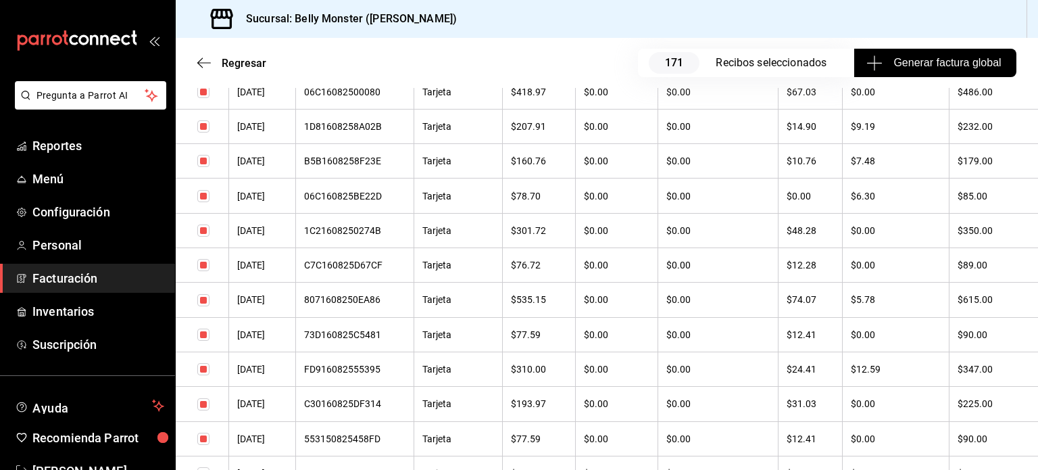
click at [388, 132] on div "1D81608258A02B" at bounding box center [354, 126] width 101 height 11
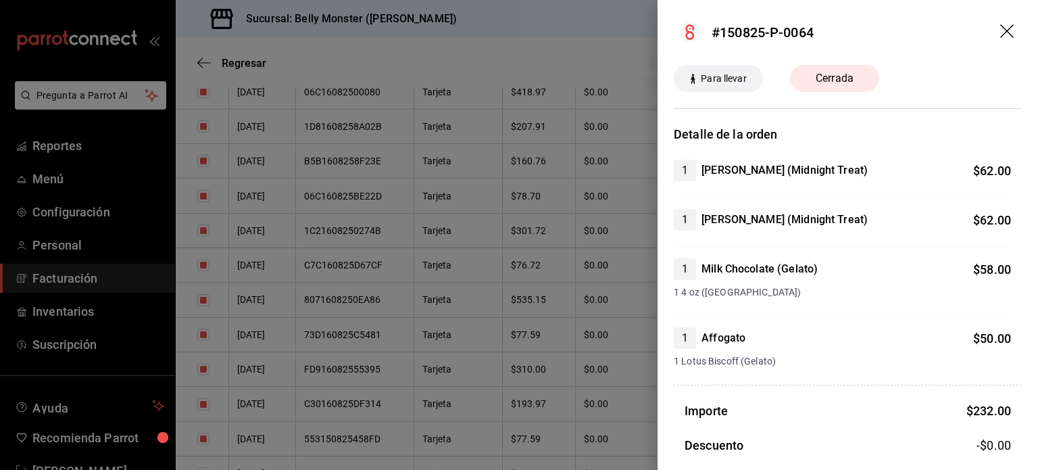
click at [700, 273] on div "1 Milk Chocolate (Gelato)" at bounding box center [746, 269] width 144 height 22
click at [592, 449] on div at bounding box center [519, 235] width 1038 height 470
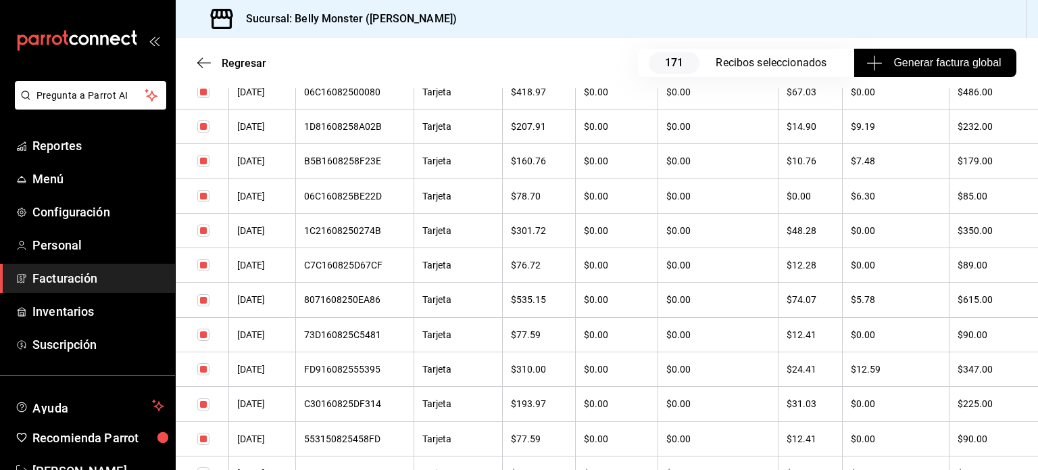
click at [598, 421] on th "$0.00" at bounding box center [617, 404] width 82 height 34
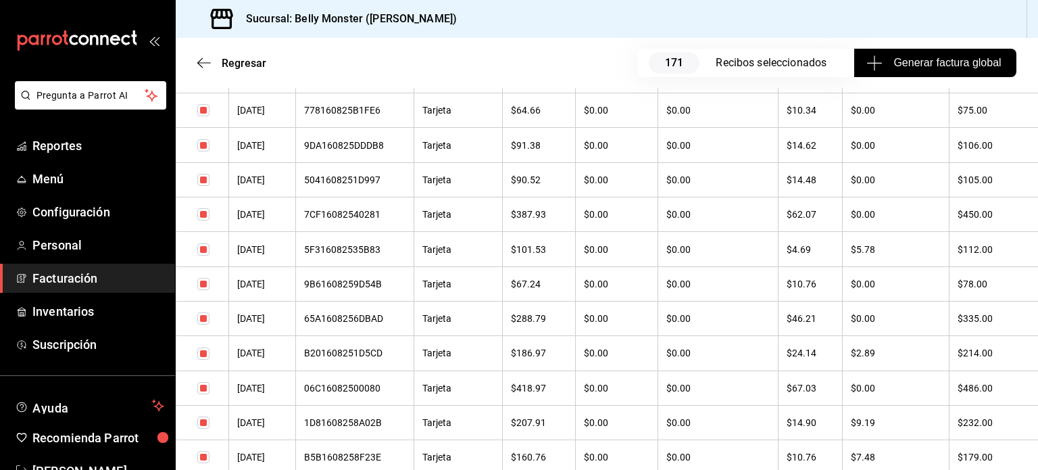
scroll to position [2767, 0]
click at [360, 360] on div "B201608251D5CD" at bounding box center [354, 354] width 101 height 11
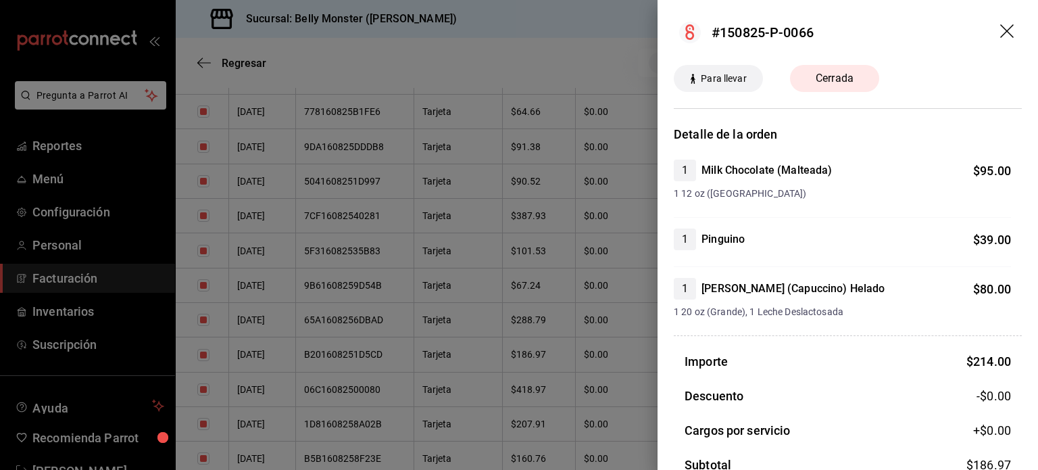
click at [370, 270] on div at bounding box center [519, 235] width 1038 height 470
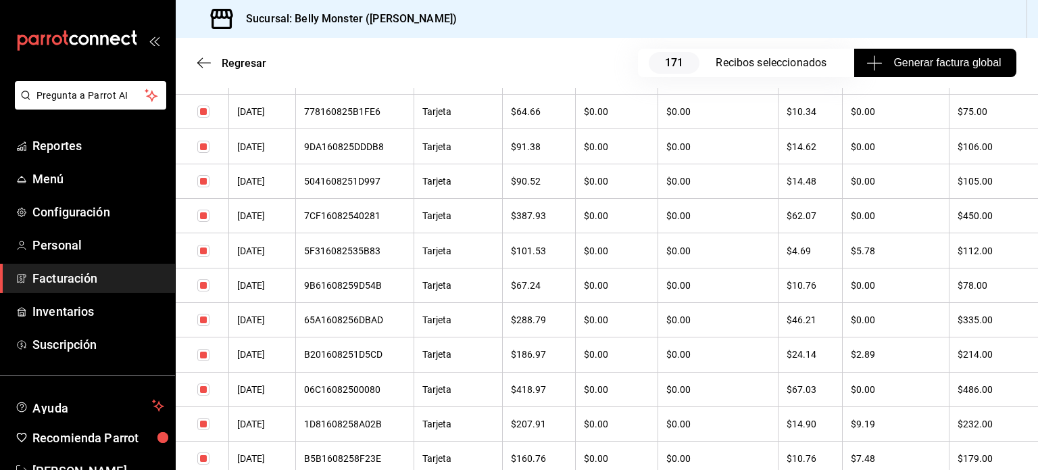
click at [370, 256] on div "5F316082535B83" at bounding box center [354, 250] width 101 height 11
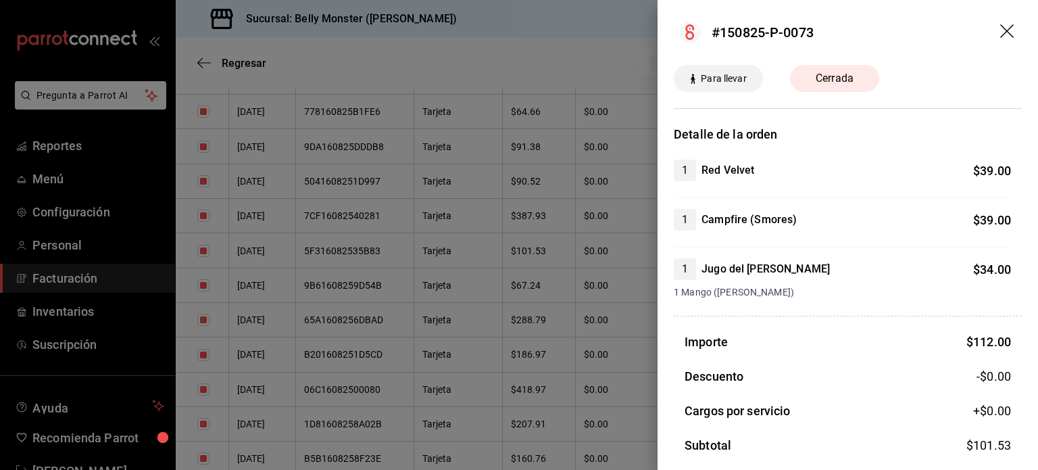
click at [498, 346] on div at bounding box center [519, 235] width 1038 height 470
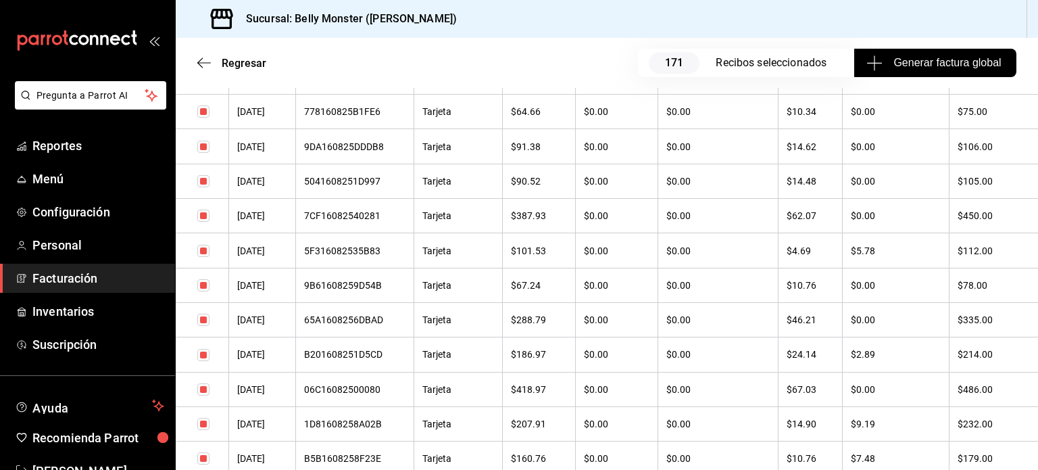
click at [536, 337] on th "$288.79" at bounding box center [539, 319] width 73 height 34
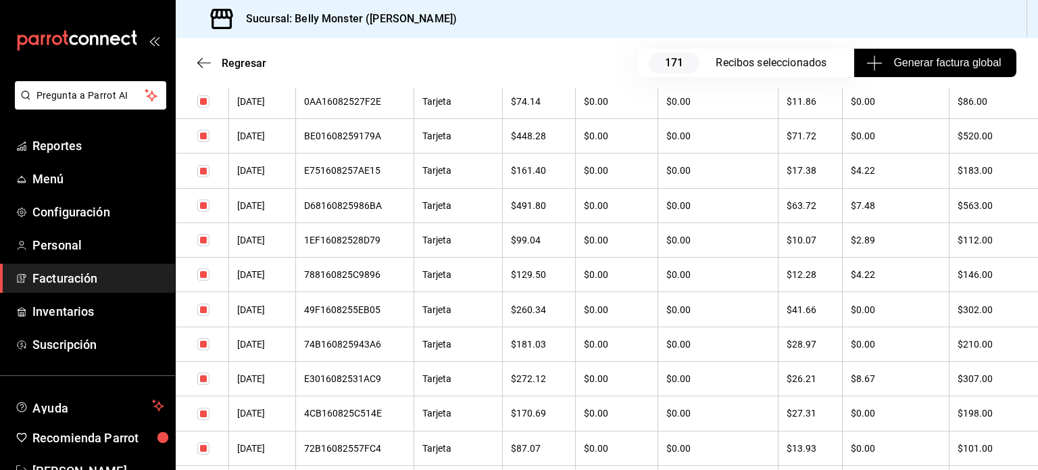
scroll to position [2335, 0]
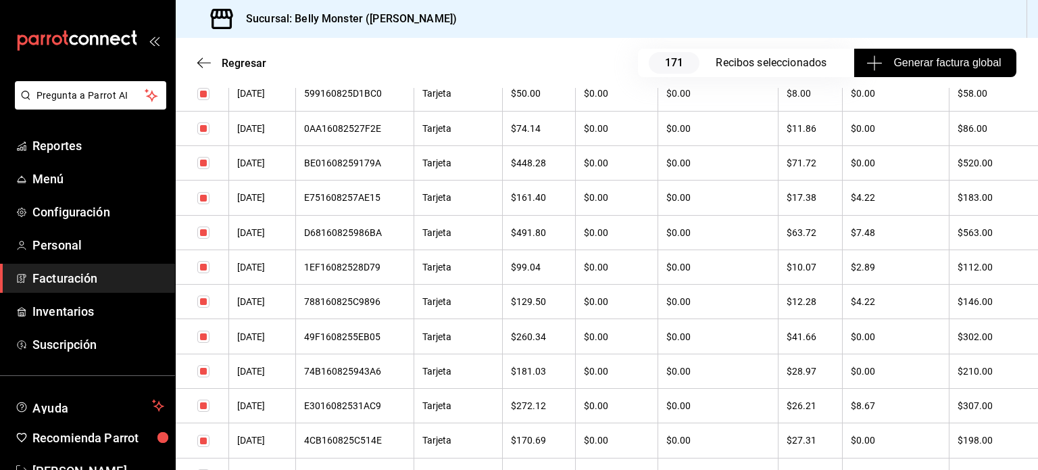
click at [364, 411] on div "E3016082531AC9" at bounding box center [354, 405] width 101 height 11
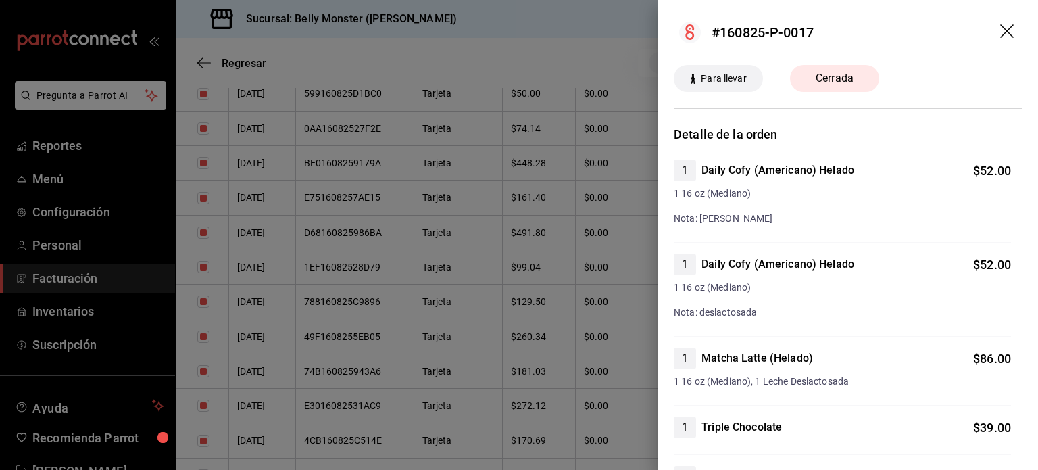
click at [803, 235] on div "1 Daily Cofy (Americano) Helado $ 52.00 1 16 oz (Mediano) Nota: [PERSON_NAME]" at bounding box center [842, 201] width 337 height 83
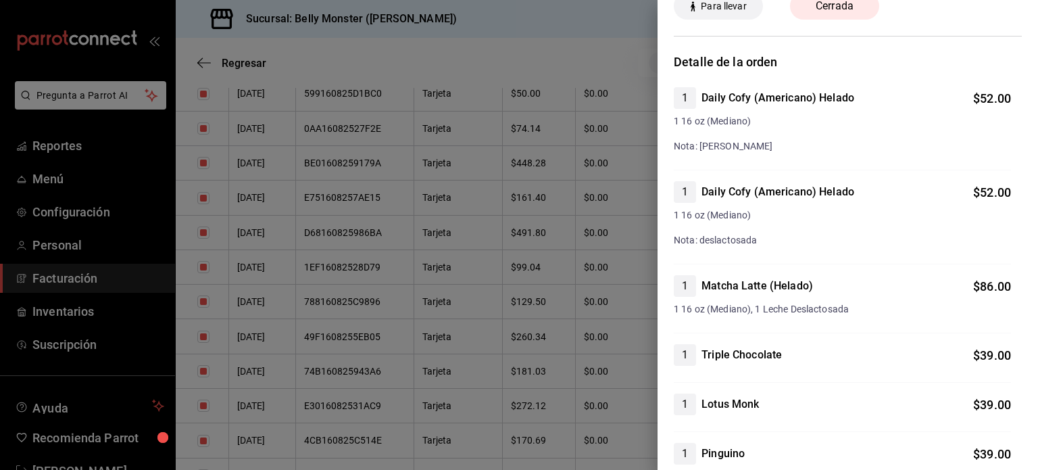
scroll to position [54, 0]
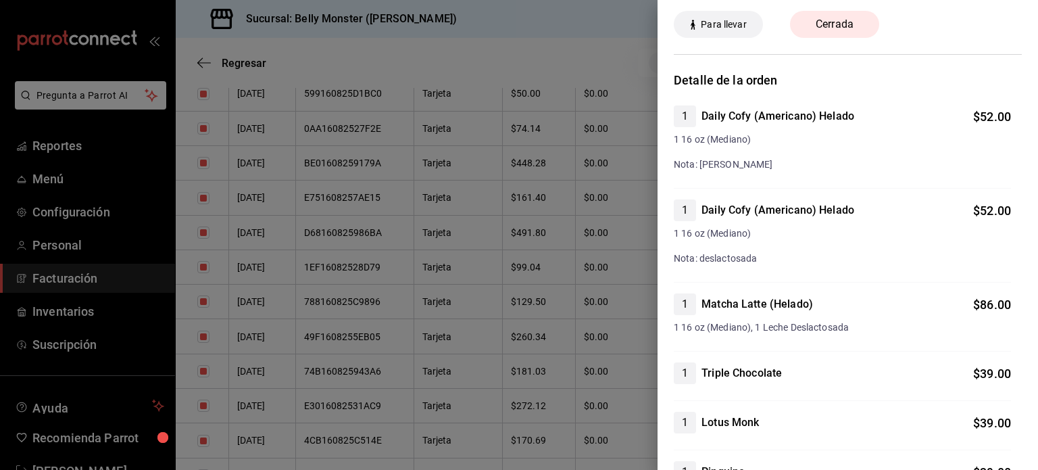
click at [379, 318] on div at bounding box center [519, 235] width 1038 height 470
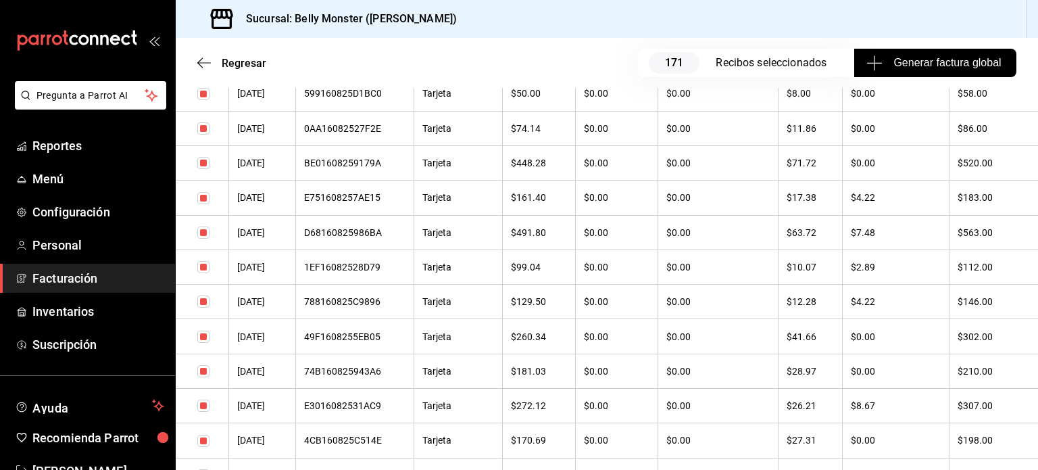
click at [379, 307] on div "788160825C9896" at bounding box center [354, 301] width 101 height 11
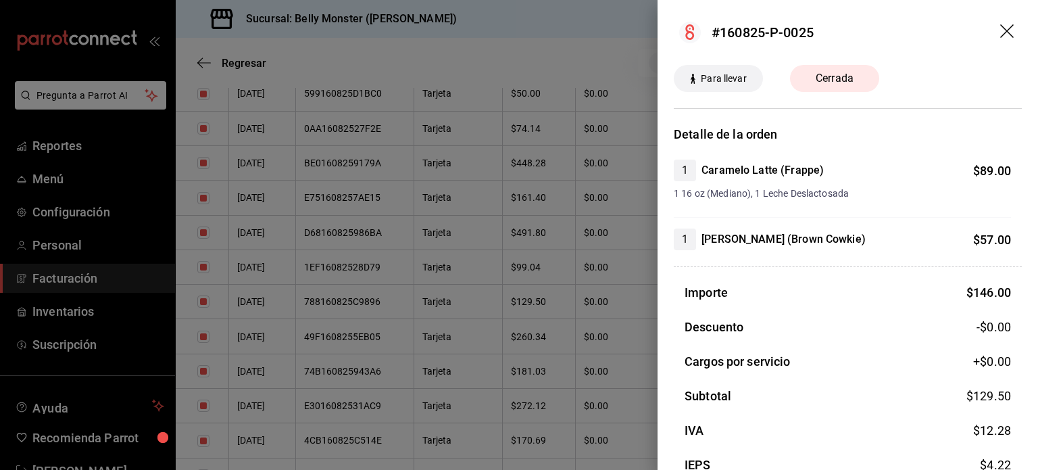
click at [377, 281] on div at bounding box center [519, 235] width 1038 height 470
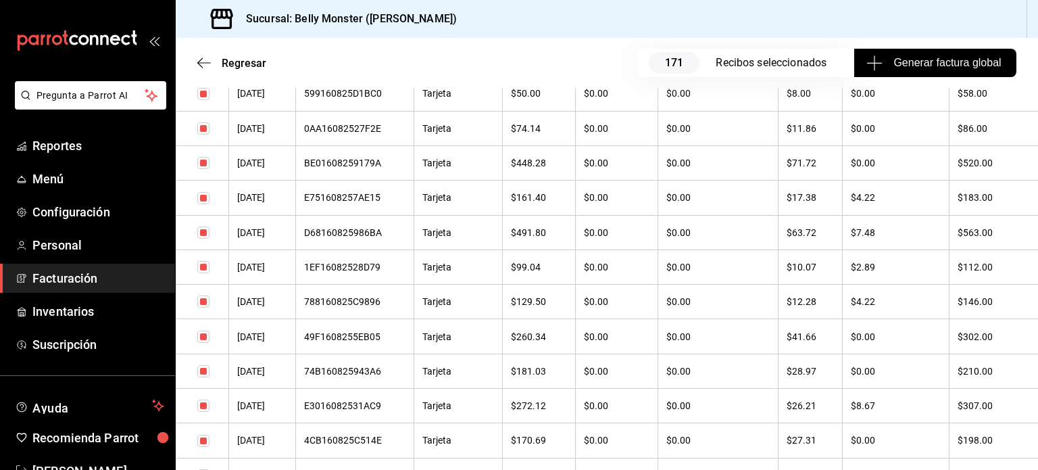
click at [377, 272] on div "1EF16082528D79" at bounding box center [354, 267] width 101 height 11
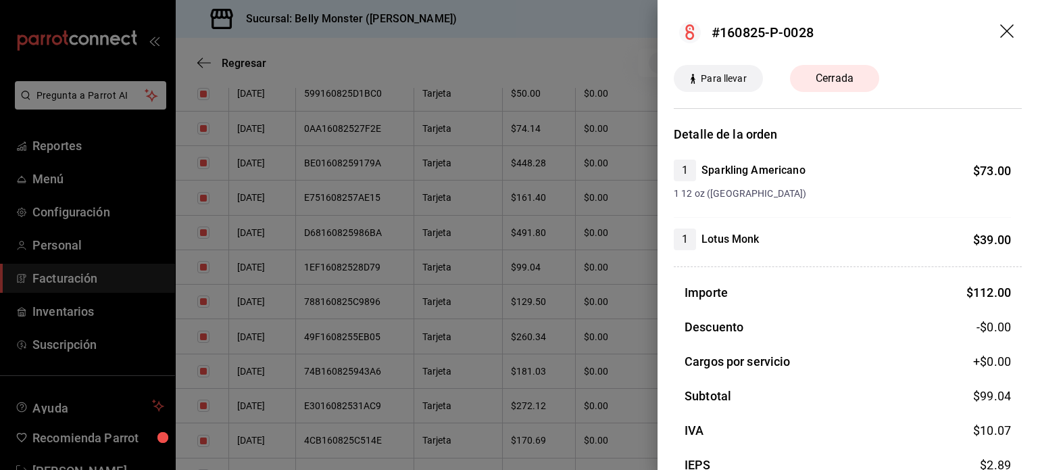
click at [373, 240] on div at bounding box center [519, 235] width 1038 height 470
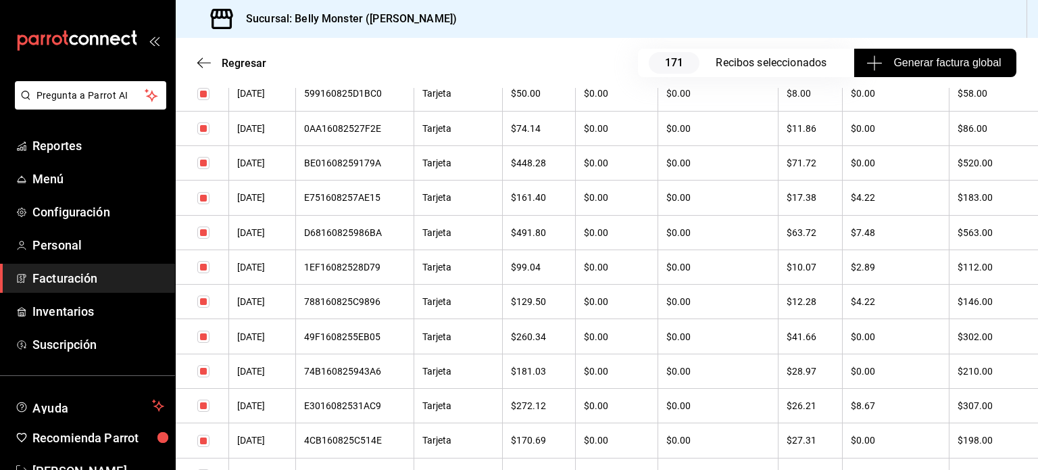
click at [373, 238] on div "D68160825986BA" at bounding box center [354, 232] width 101 height 11
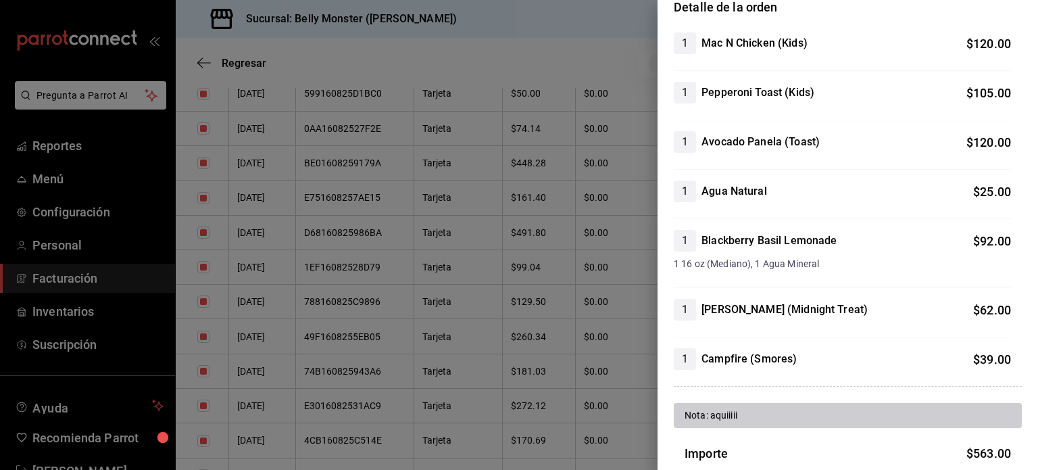
scroll to position [128, 0]
click at [373, 209] on div at bounding box center [519, 235] width 1038 height 470
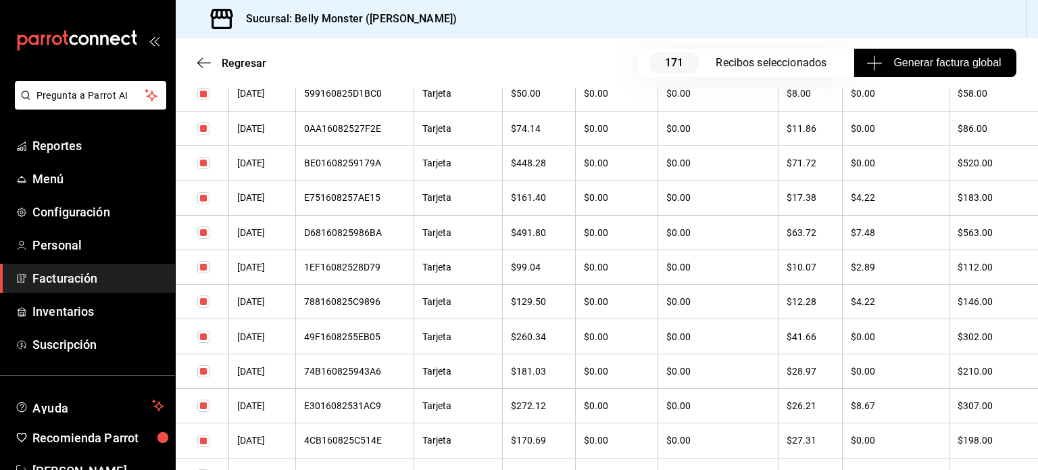
click at [374, 203] on div "E751608257AE15" at bounding box center [354, 197] width 101 height 11
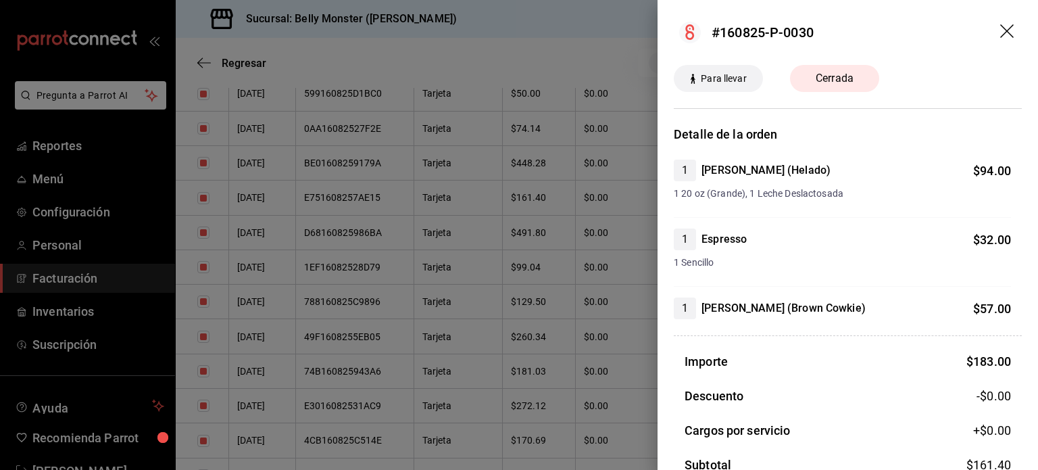
click at [574, 318] on div at bounding box center [519, 235] width 1038 height 470
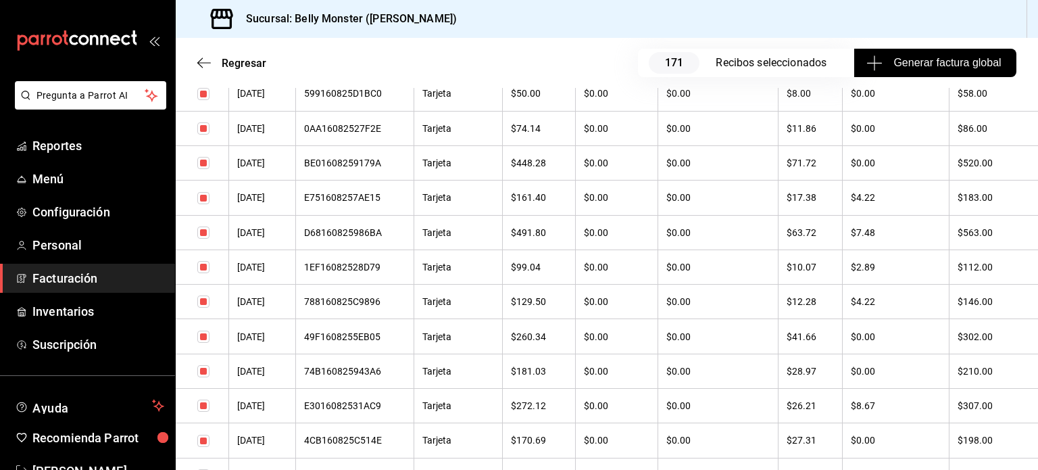
click at [574, 318] on th "$129.50" at bounding box center [539, 302] width 73 height 34
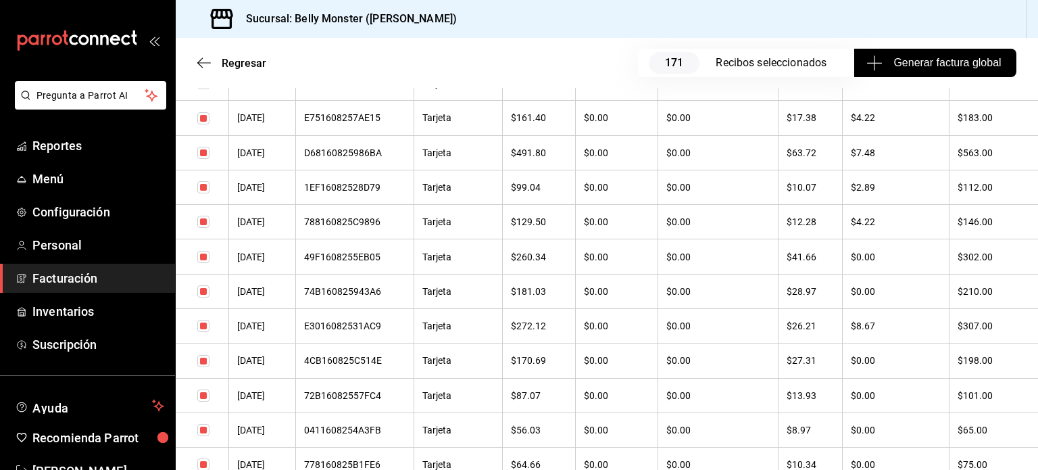
scroll to position [2416, 0]
click at [627, 402] on th "$0.00" at bounding box center [617, 394] width 82 height 34
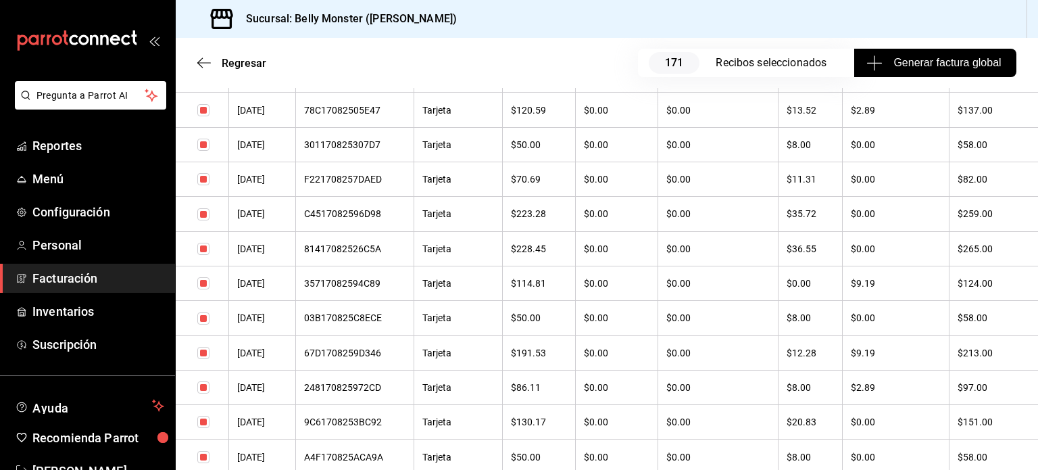
scroll to position [1253, 0]
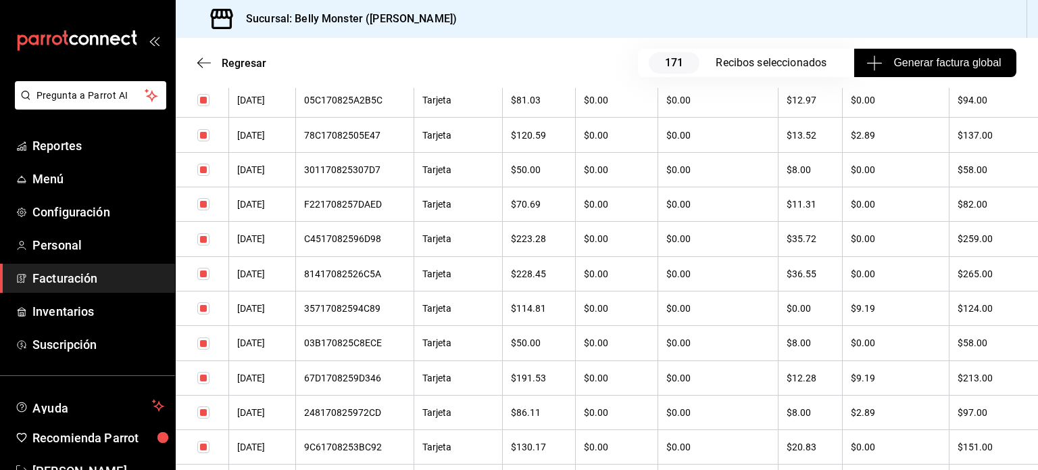
click at [371, 418] on div "248170825972CD" at bounding box center [354, 412] width 101 height 11
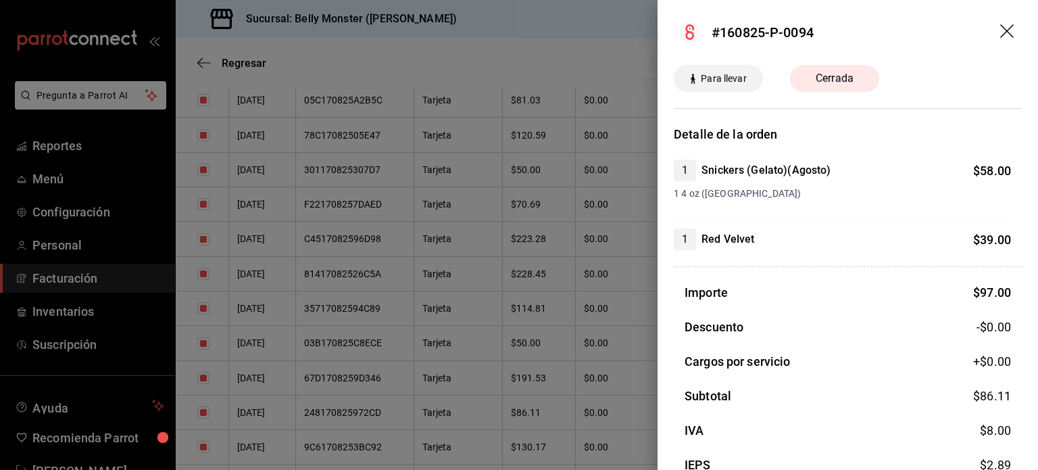
click at [414, 289] on div at bounding box center [519, 235] width 1038 height 470
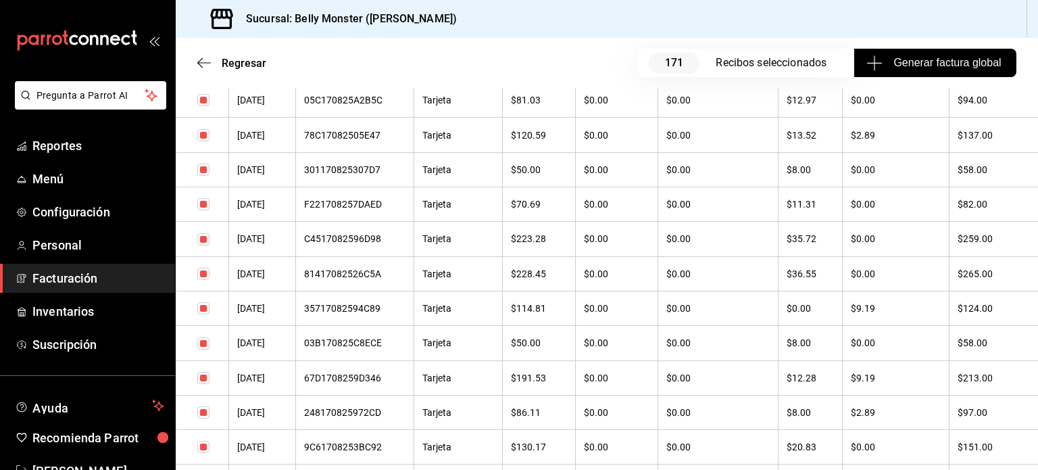
click at [607, 256] on th "$0.00" at bounding box center [617, 239] width 82 height 34
click at [391, 383] on div "67D1708259D346" at bounding box center [354, 377] width 101 height 11
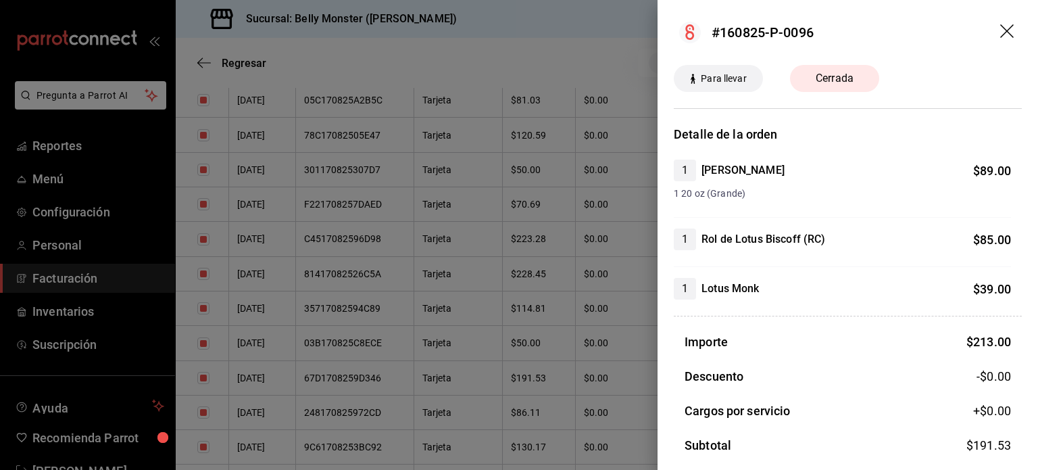
drag, startPoint x: 530, startPoint y: 410, endPoint x: 451, endPoint y: 294, distance: 140.1
click at [530, 410] on div at bounding box center [519, 235] width 1038 height 470
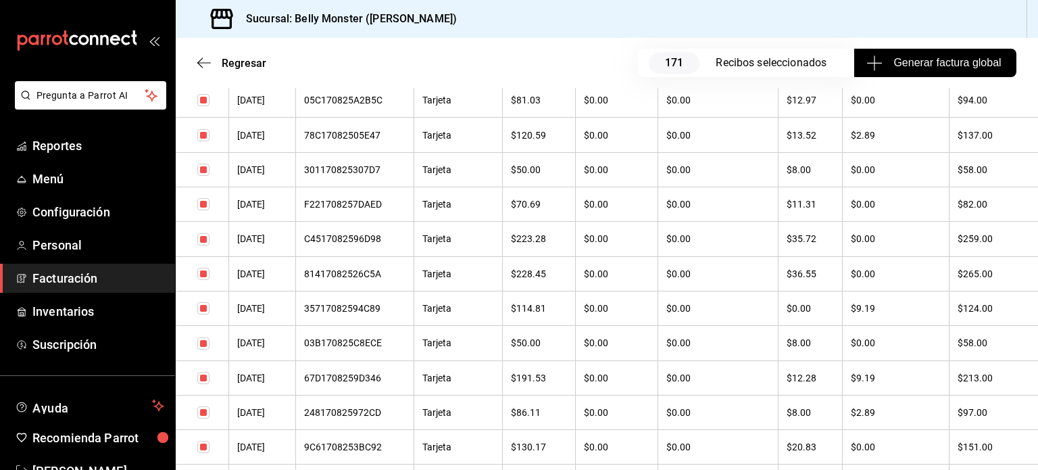
click at [362, 141] on div "78C17082505E47" at bounding box center [354, 135] width 101 height 11
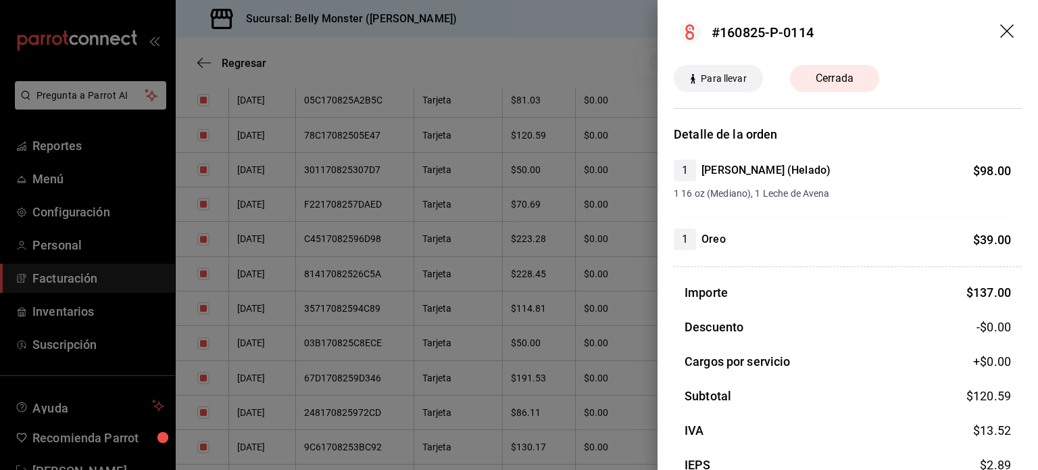
click at [536, 299] on div at bounding box center [519, 235] width 1038 height 470
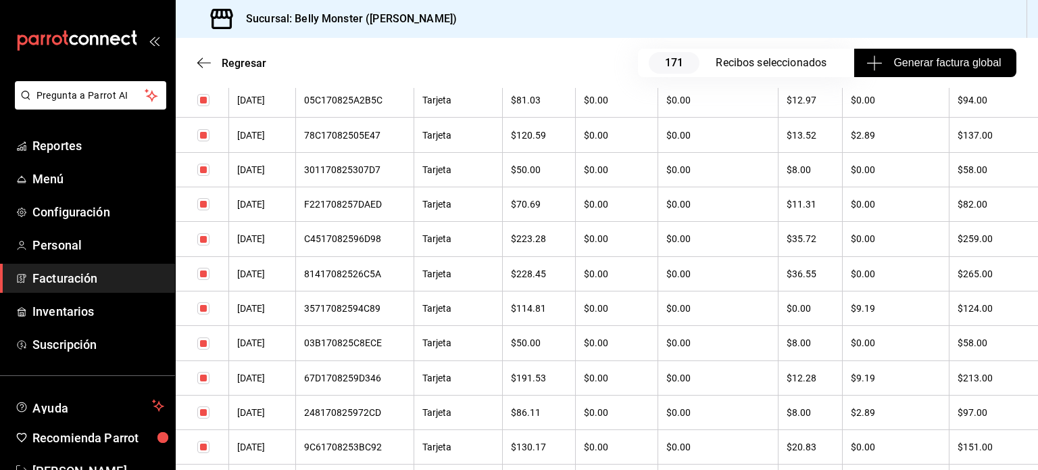
click at [536, 299] on th "$114.81" at bounding box center [539, 308] width 73 height 34
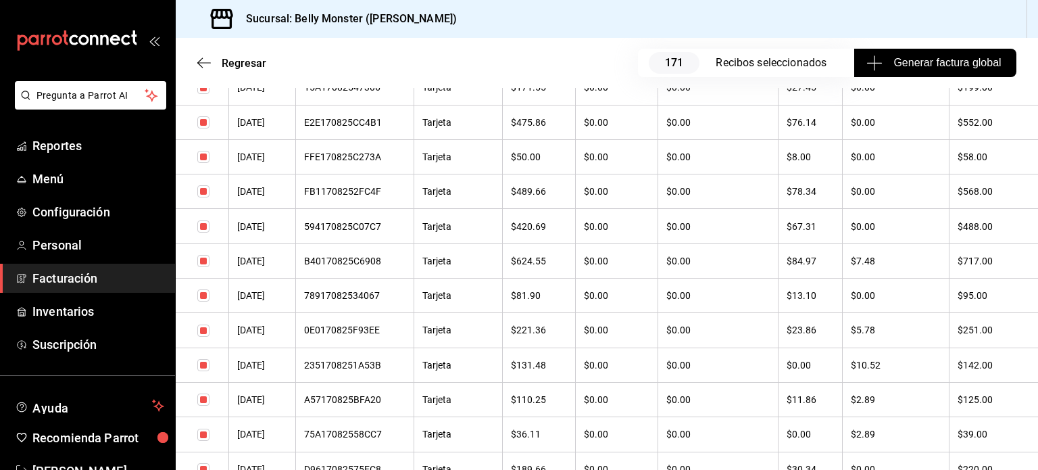
scroll to position [794, 0]
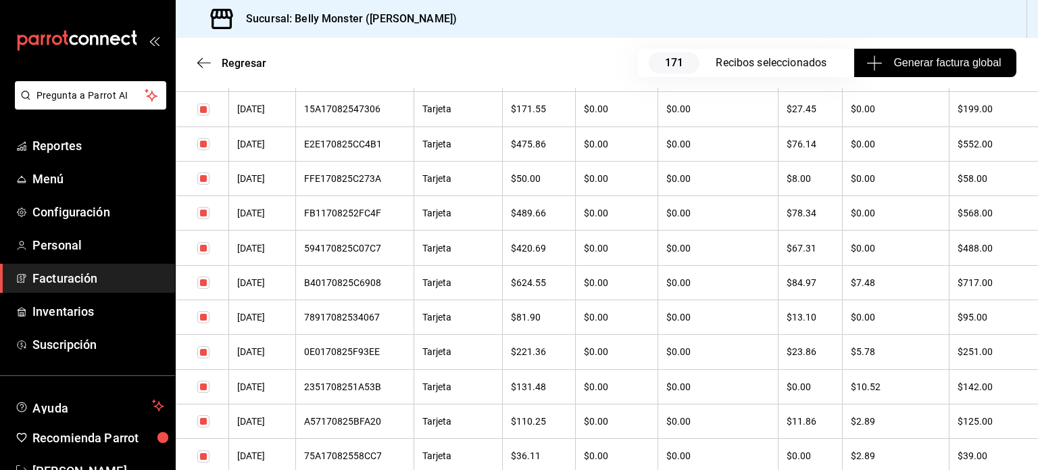
click at [357, 427] on div "A57170825BFA20" at bounding box center [354, 421] width 101 height 11
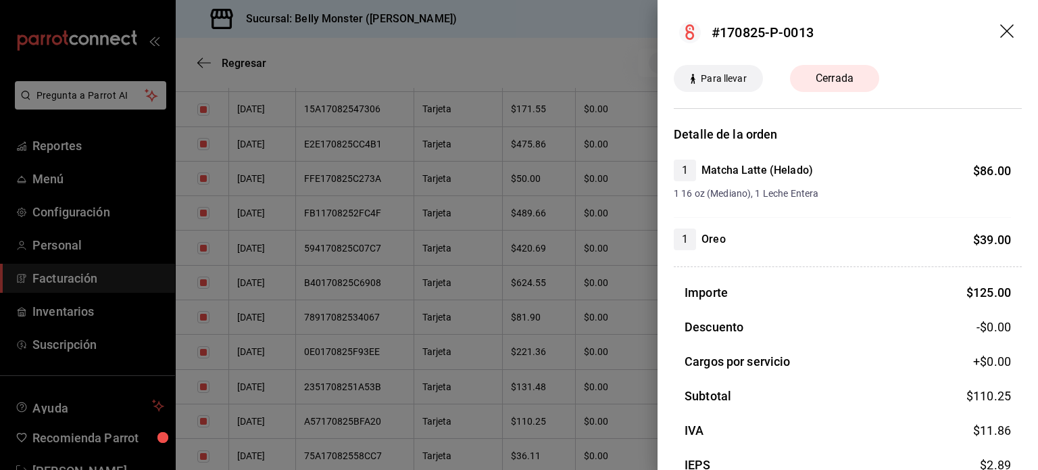
click at [376, 356] on div at bounding box center [519, 235] width 1038 height 470
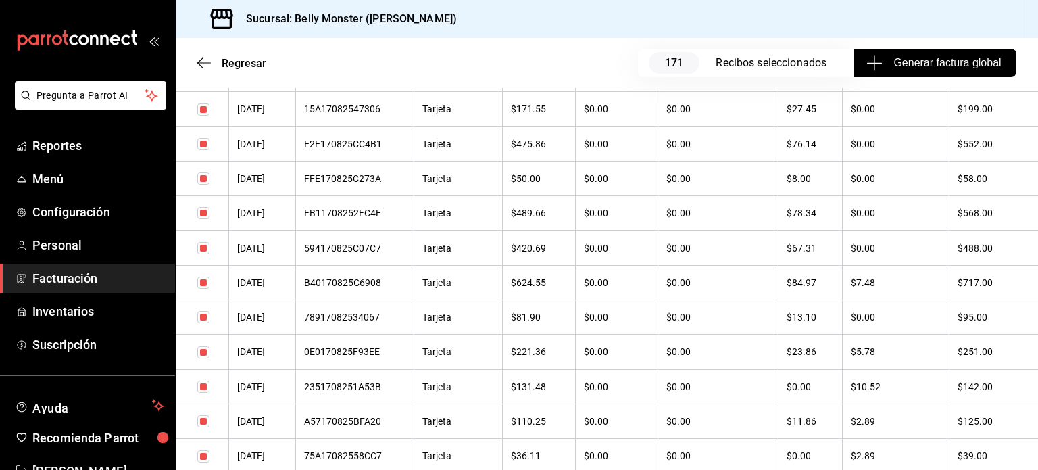
click at [376, 356] on div "0E0170825F93EE" at bounding box center [354, 351] width 101 height 11
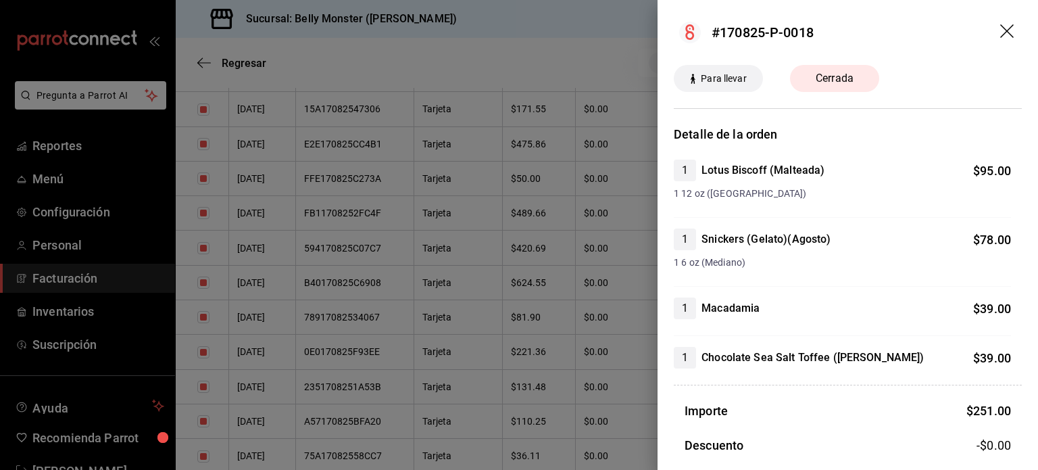
click at [358, 287] on div at bounding box center [519, 235] width 1038 height 470
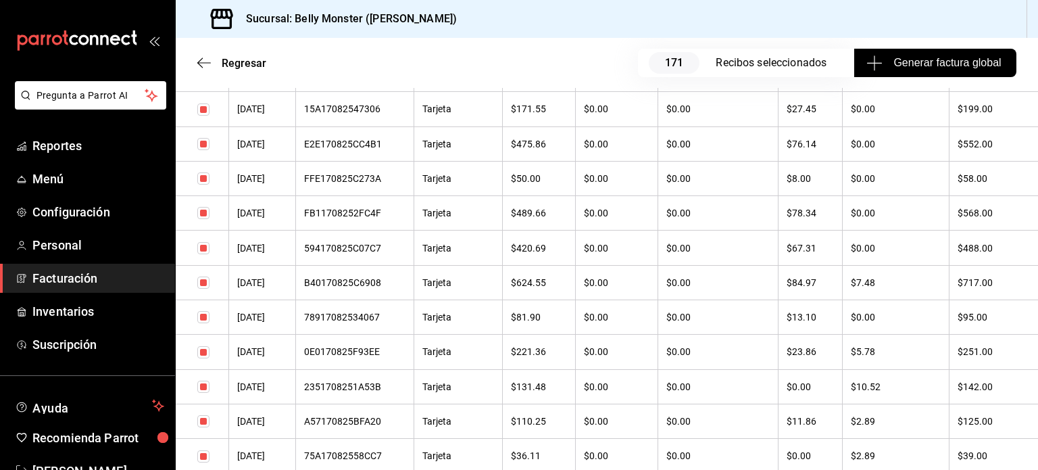
click at [358, 287] on div "B40170825C6908" at bounding box center [354, 282] width 101 height 11
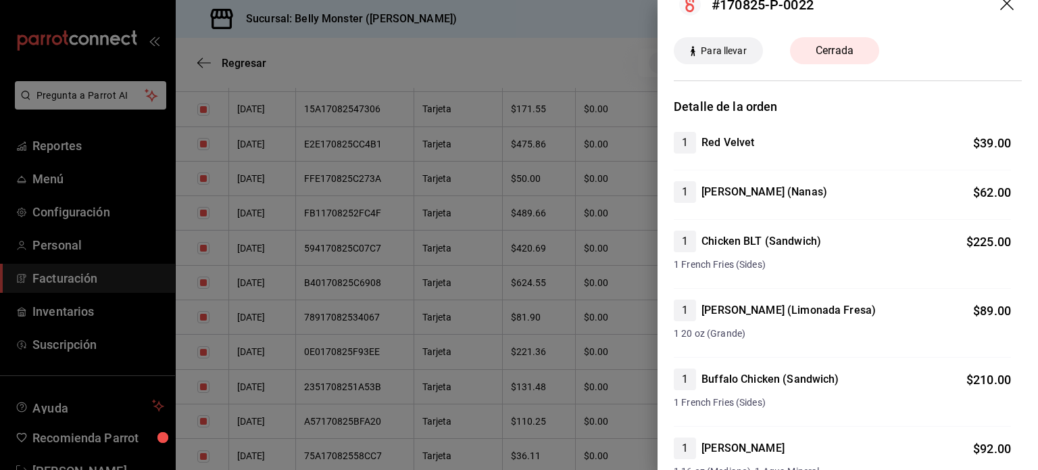
scroll to position [27, 0]
click at [556, 291] on div at bounding box center [519, 235] width 1038 height 470
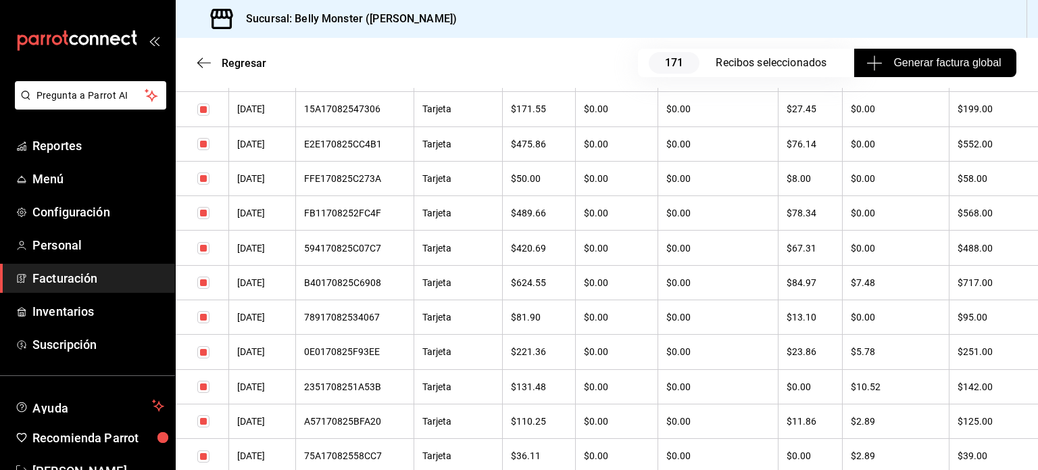
click at [556, 291] on th "$624.55" at bounding box center [539, 282] width 73 height 34
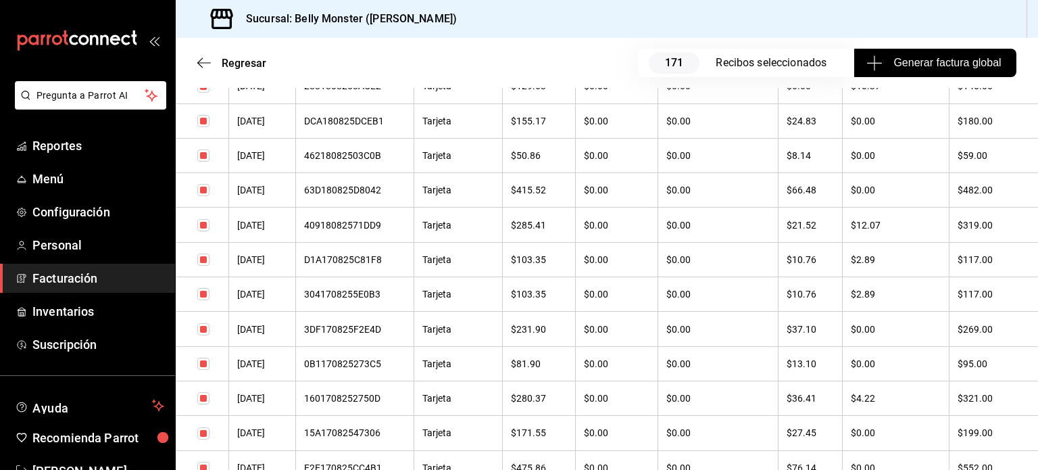
scroll to position [469, 0]
click at [350, 402] on div "1601708252750D" at bounding box center [354, 398] width 101 height 11
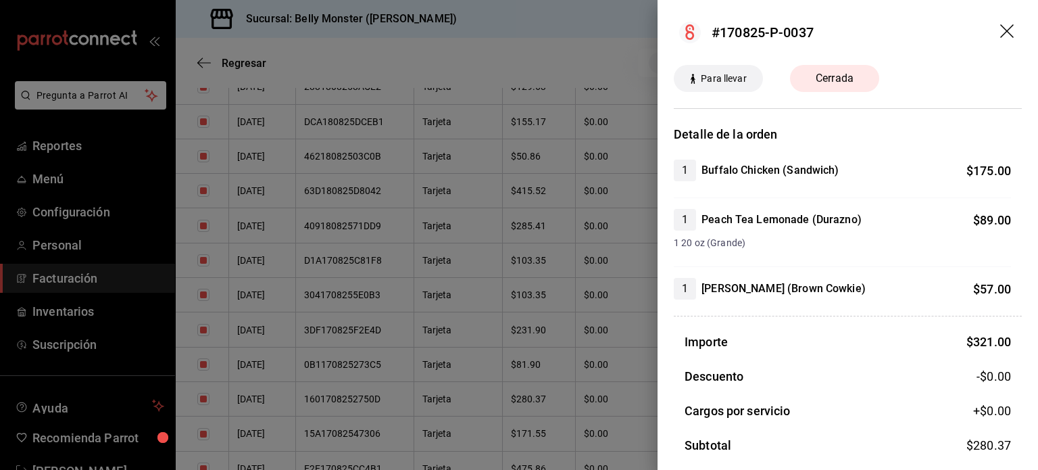
click at [358, 402] on div at bounding box center [519, 235] width 1038 height 470
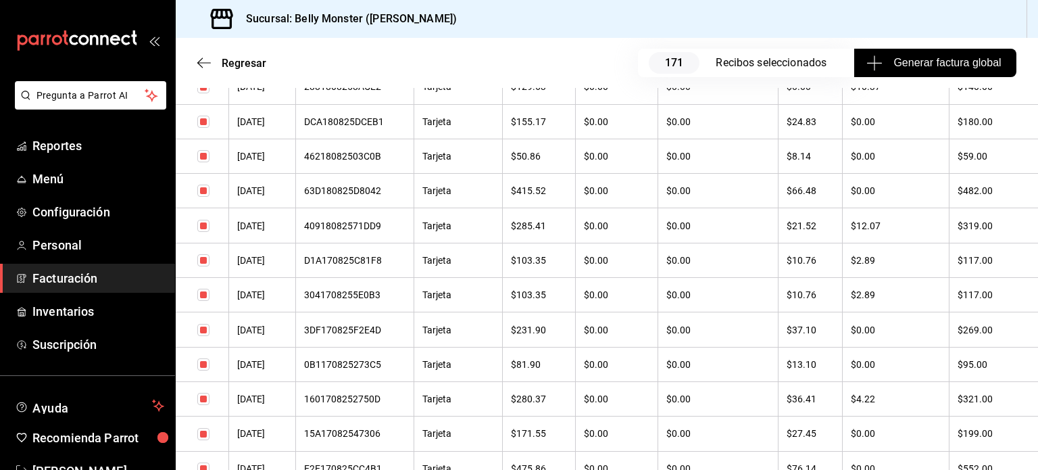
click at [358, 402] on div "1601708252750D" at bounding box center [354, 398] width 101 height 11
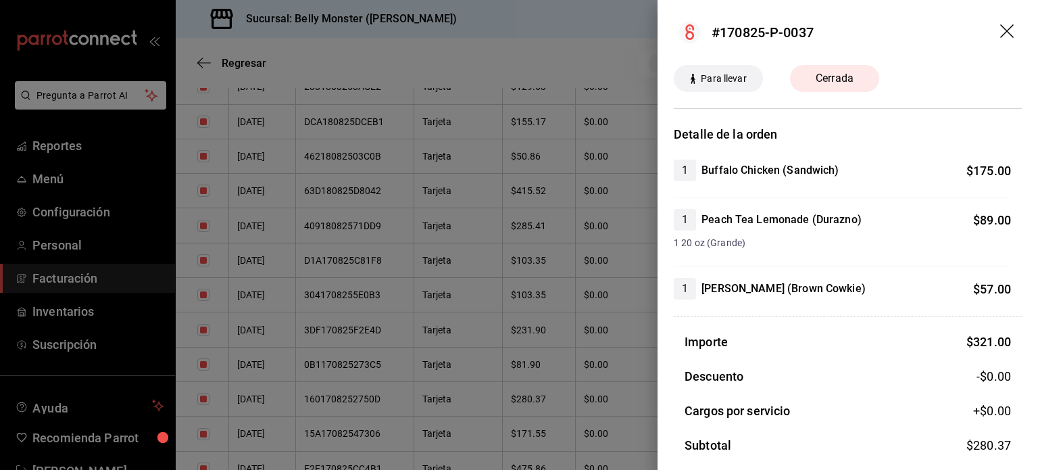
click at [370, 293] on div at bounding box center [519, 235] width 1038 height 470
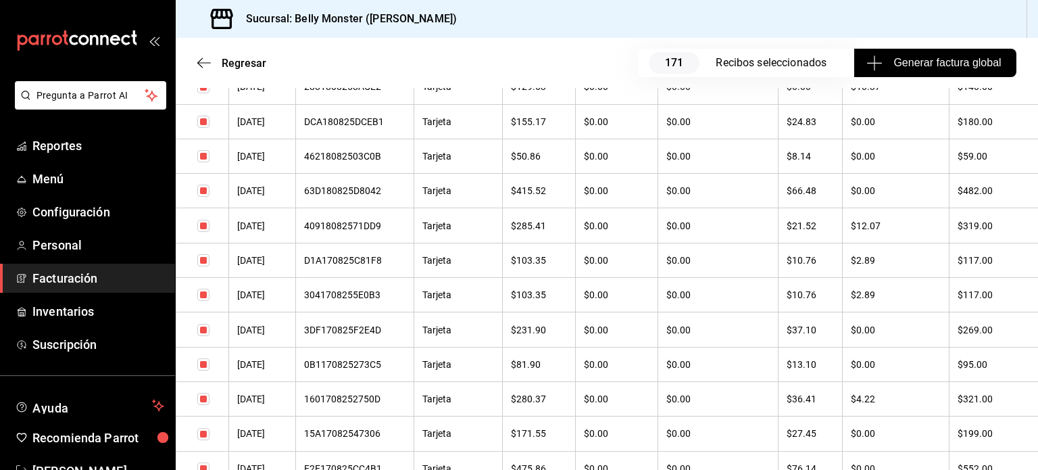
click at [370, 293] on div "3041708255E0B3" at bounding box center [354, 294] width 101 height 11
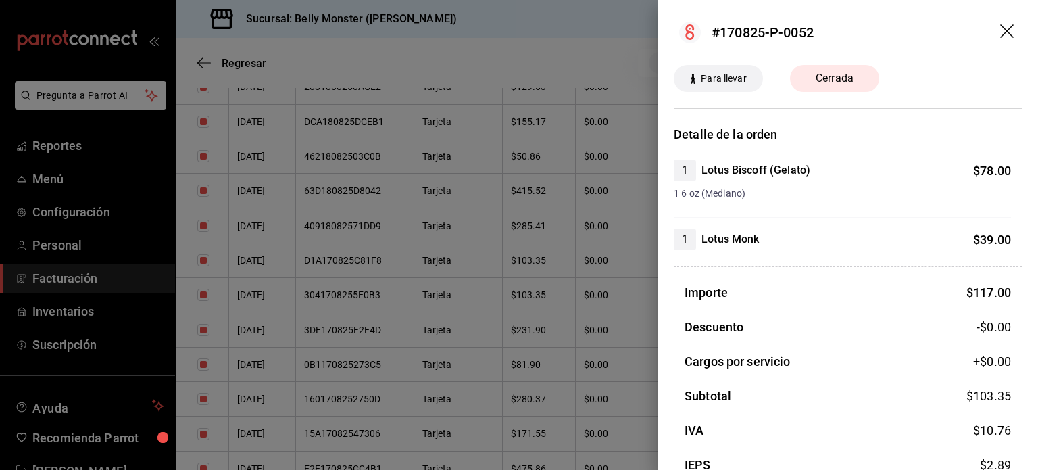
click at [379, 263] on div at bounding box center [519, 235] width 1038 height 470
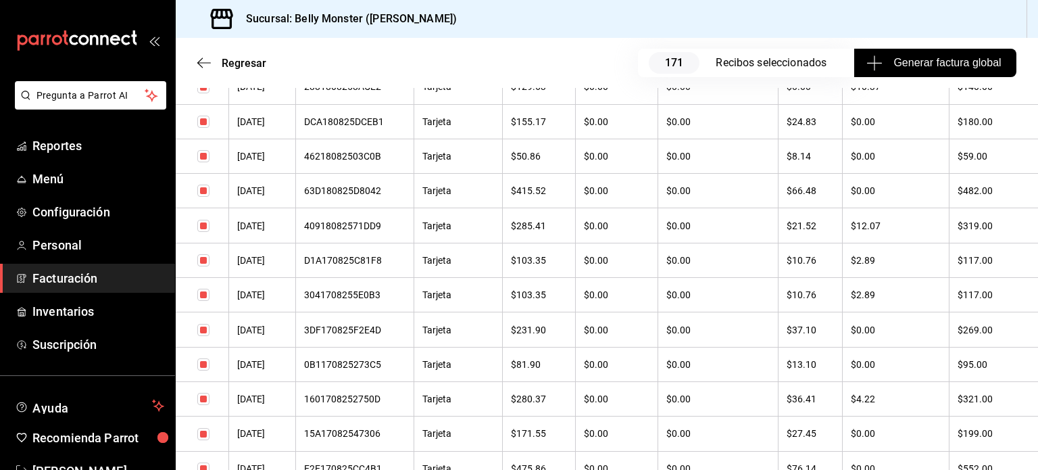
click at [379, 263] on div "D1A170825C81F8" at bounding box center [354, 260] width 101 height 11
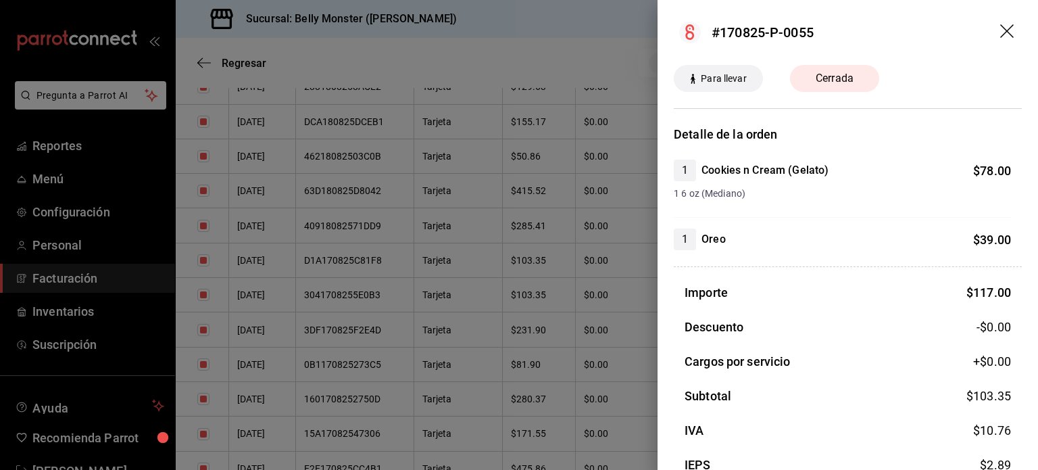
click at [365, 406] on div at bounding box center [519, 235] width 1038 height 470
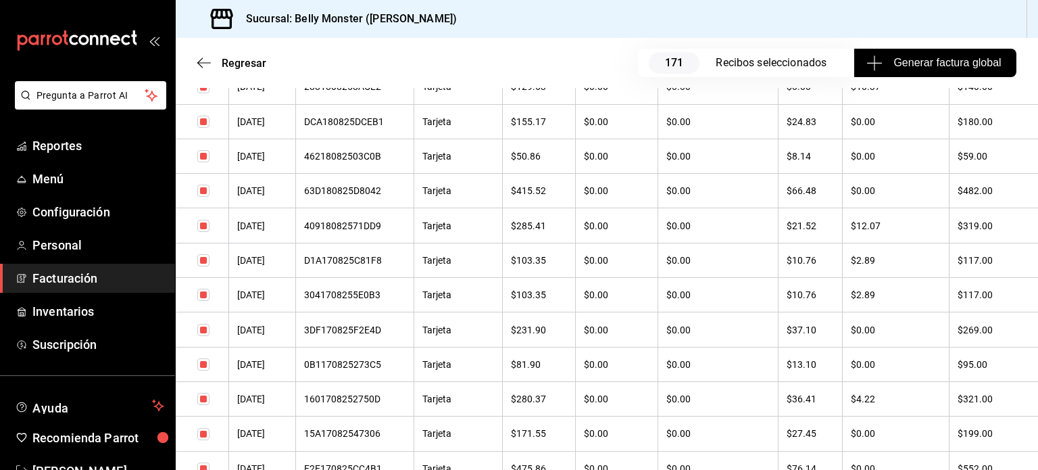
click at [560, 375] on th "$81.90" at bounding box center [539, 364] width 73 height 34
click at [366, 224] on div "40918082571DD9" at bounding box center [354, 225] width 101 height 11
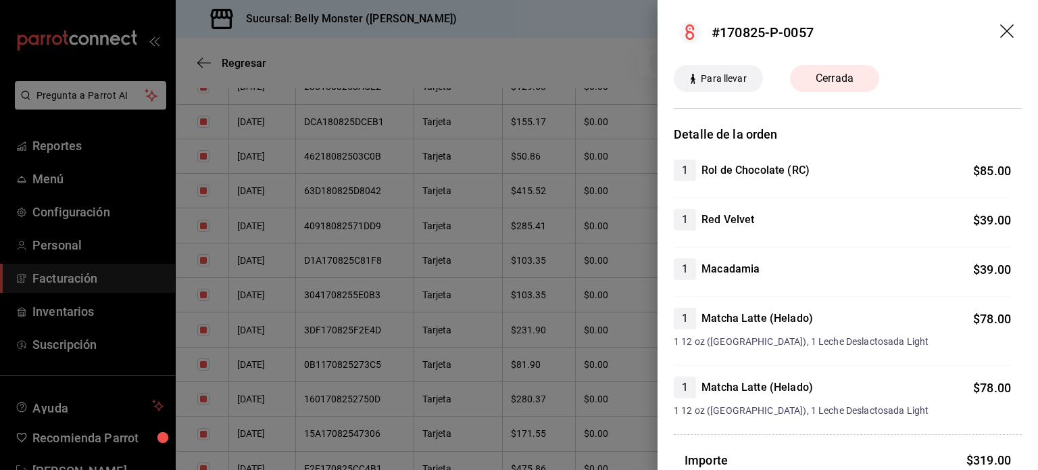
click at [447, 166] on div at bounding box center [519, 235] width 1038 height 470
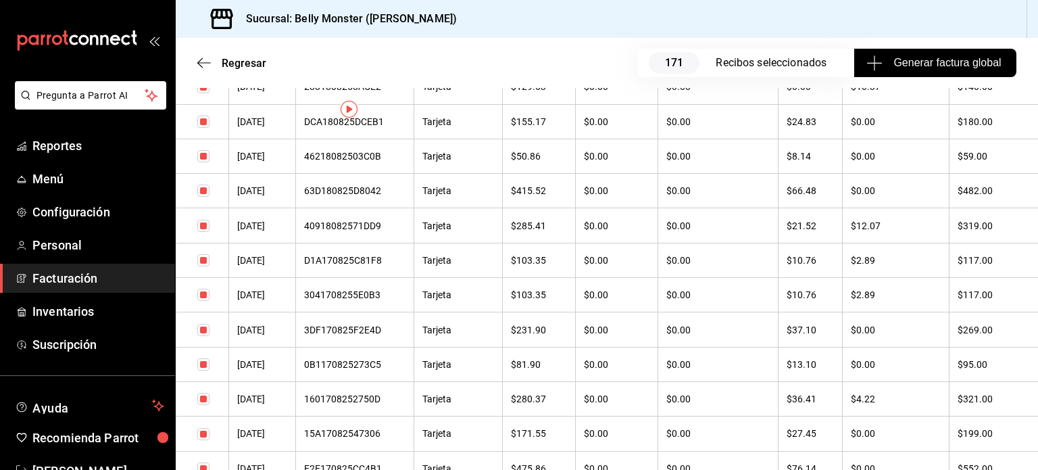
scroll to position [0, 0]
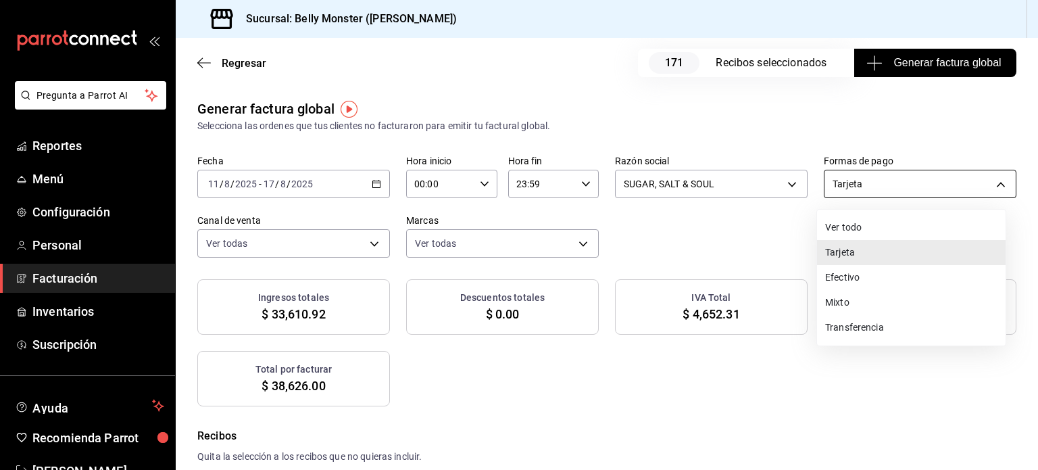
click at [990, 183] on body "Pregunta a Parrot AI Reportes Menú Configuración Personal Facturación Inventari…" at bounding box center [519, 235] width 1038 height 470
click at [846, 327] on li "Transferencia" at bounding box center [911, 327] width 189 height 25
type input "TRANSFERENCE"
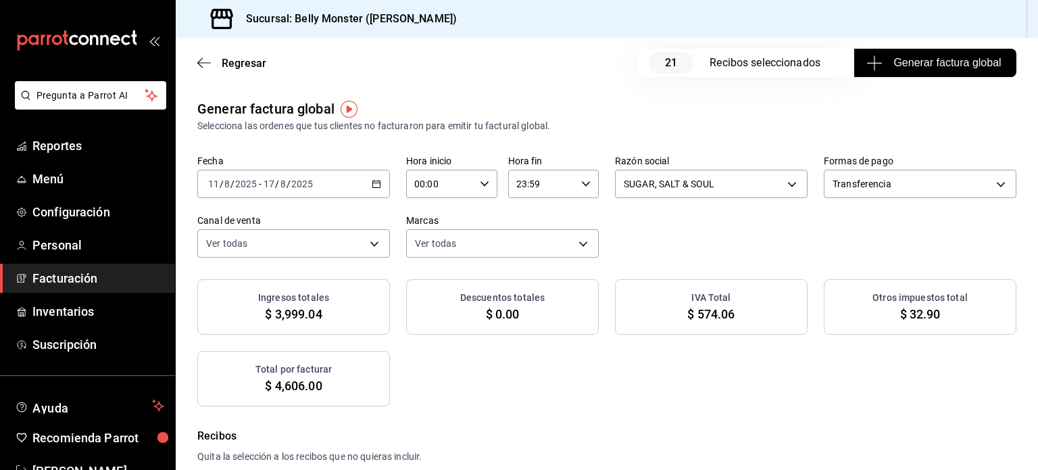
click at [753, 229] on div "Fecha [DATE] [DATE] - [DATE] [DATE] Hora inicio 00:00 Hora inicio Hora fin 23:5…" at bounding box center [606, 206] width 819 height 103
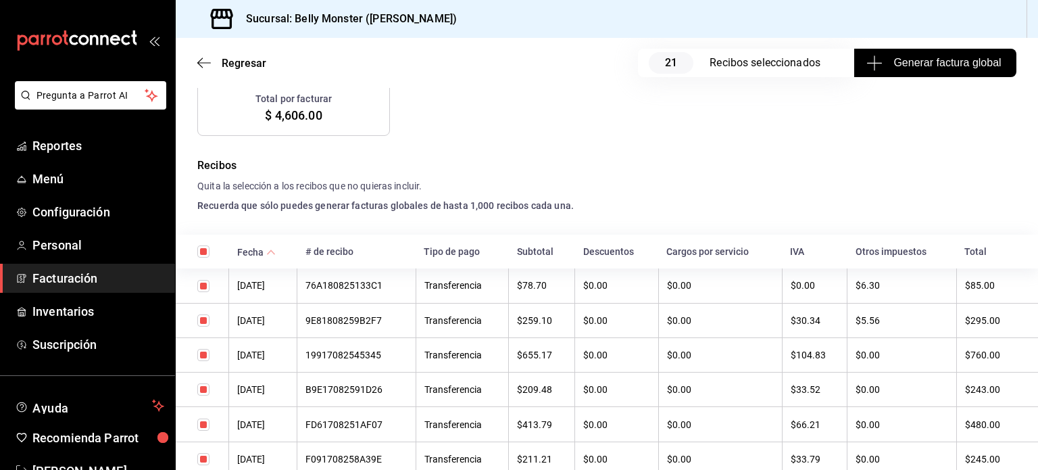
scroll to position [297, 0]
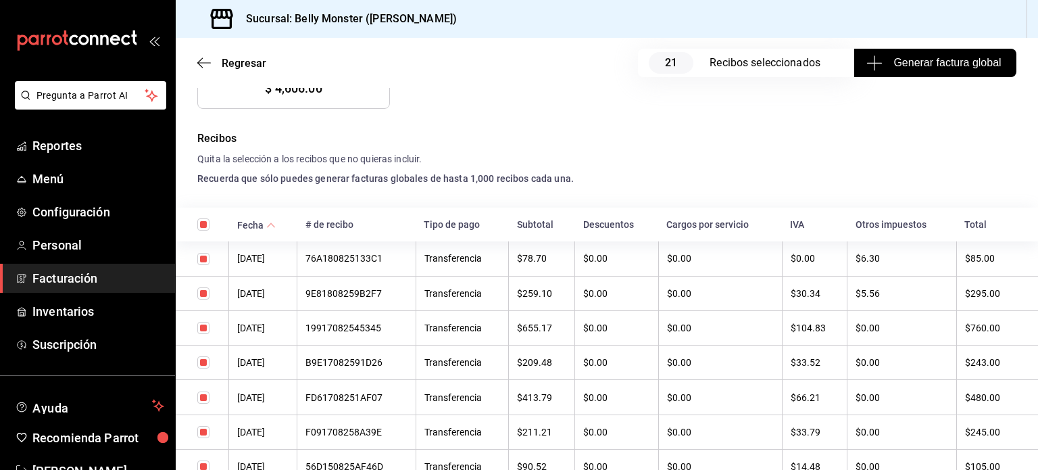
click at [374, 295] on div "9E81808259B2F7" at bounding box center [356, 293] width 101 height 11
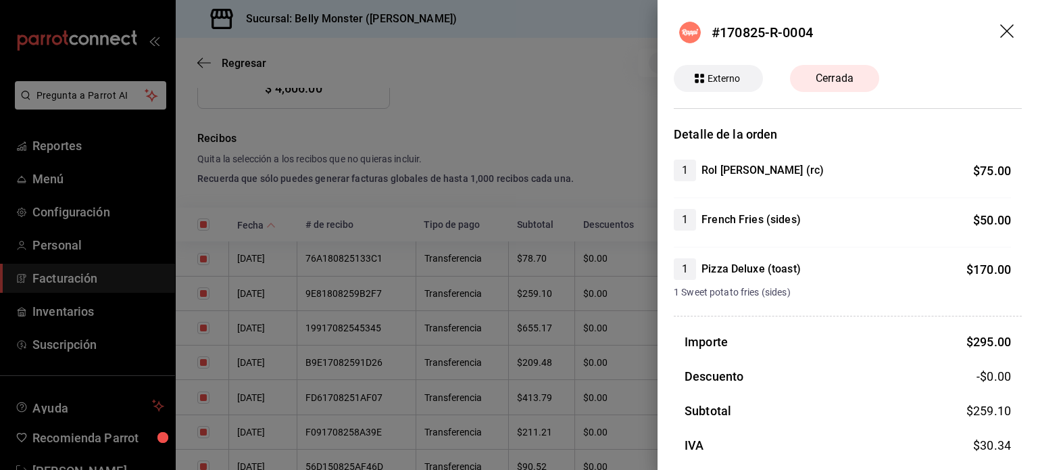
click at [599, 360] on div at bounding box center [519, 235] width 1038 height 470
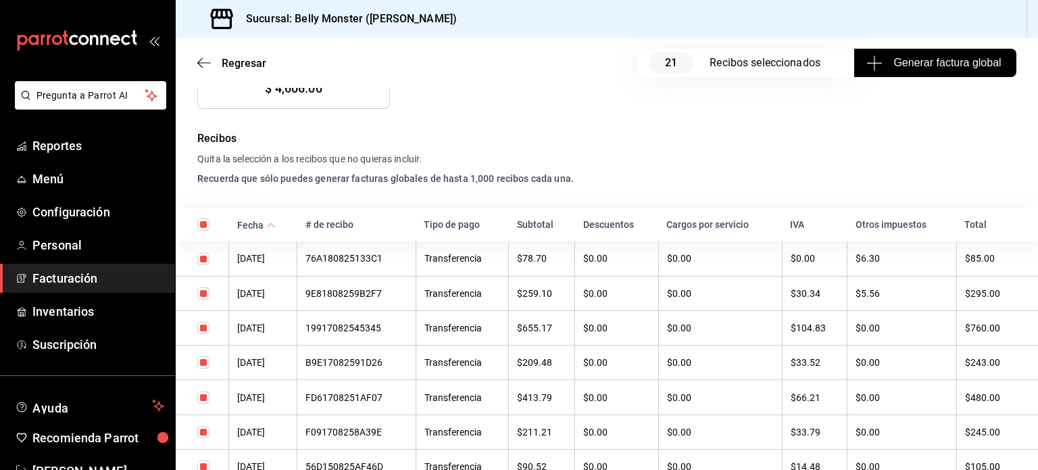
click at [679, 370] on th "$0.00" at bounding box center [720, 362] width 124 height 34
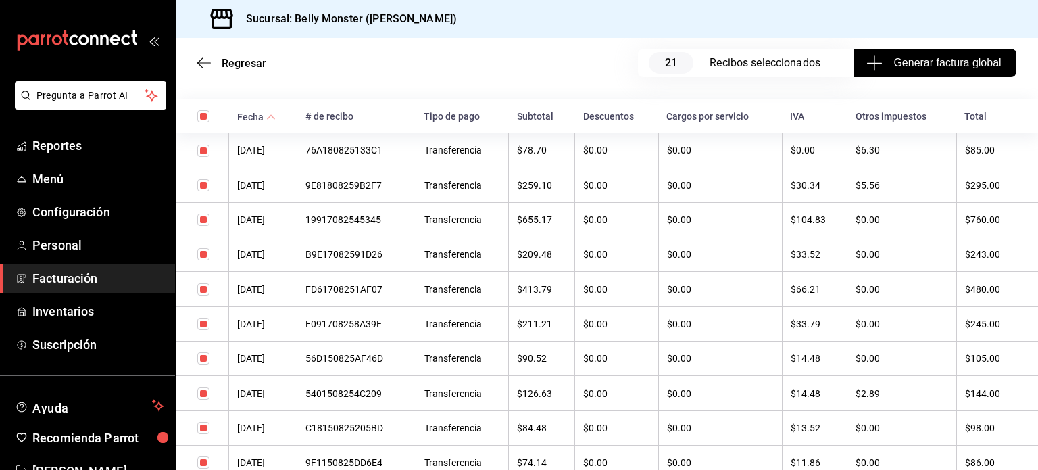
scroll to position [433, 0]
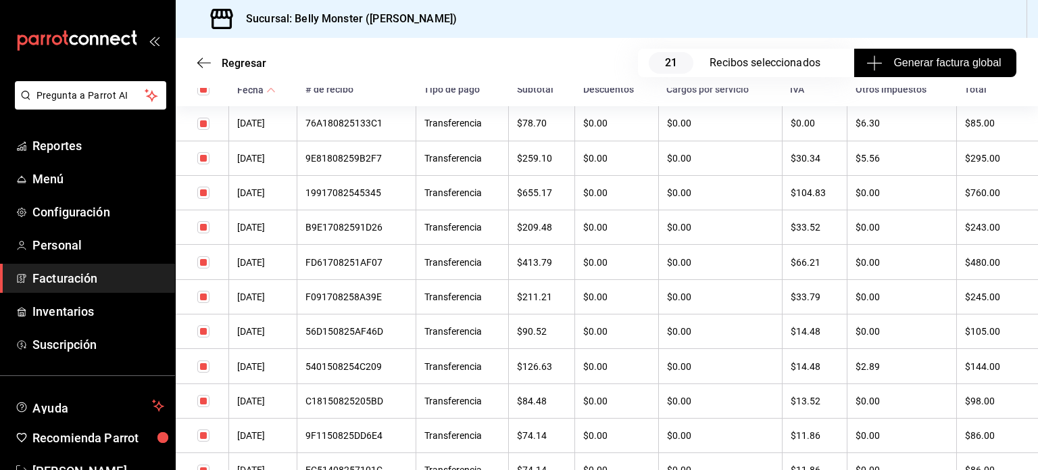
click at [377, 367] on div "5401508254C209" at bounding box center [356, 366] width 101 height 11
